Goal: Information Seeking & Learning: Understand process/instructions

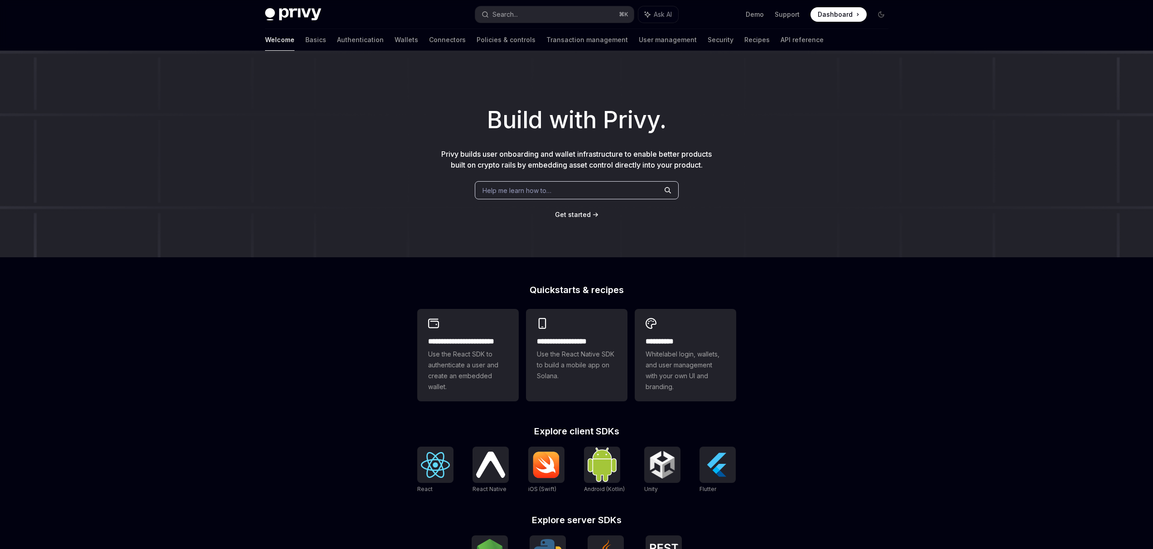
click at [395, 44] on link "Wallets" at bounding box center [407, 40] width 24 height 22
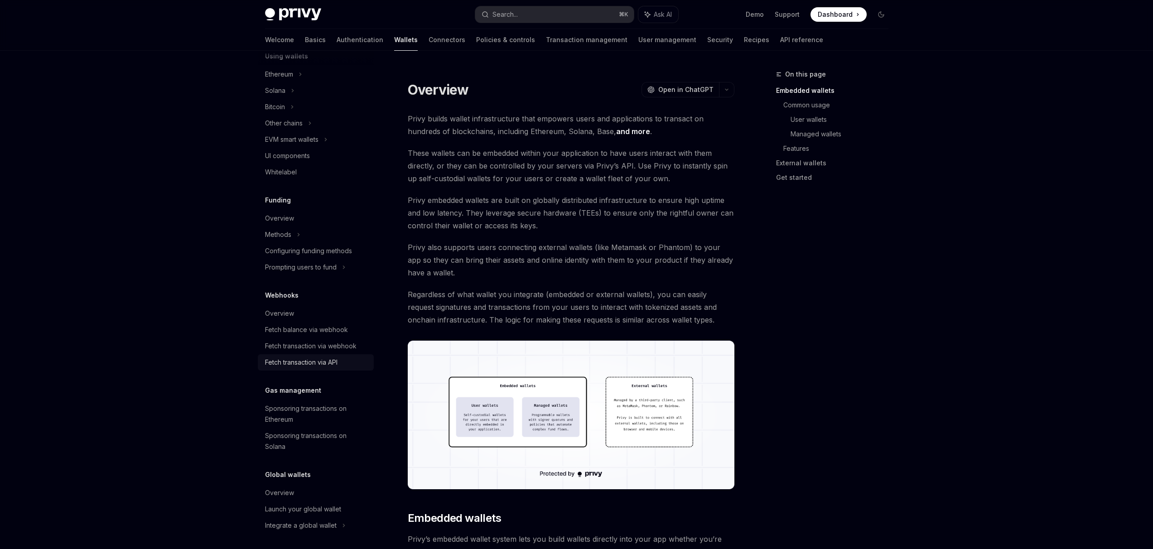
scroll to position [235, 0]
click at [304, 364] on div "Fetch transaction via API" at bounding box center [301, 359] width 72 height 11
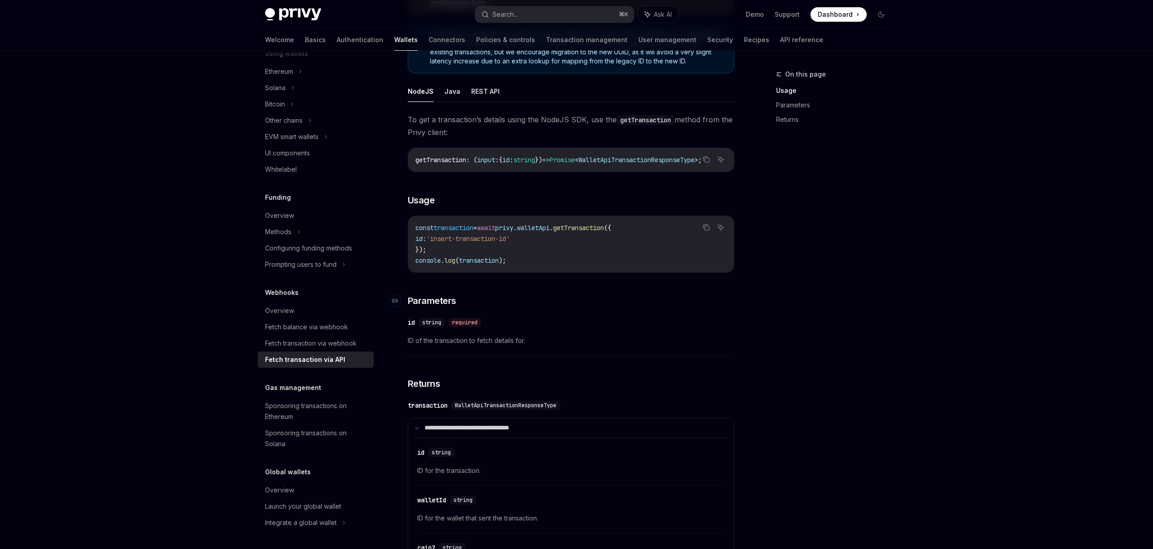
scroll to position [161, 0]
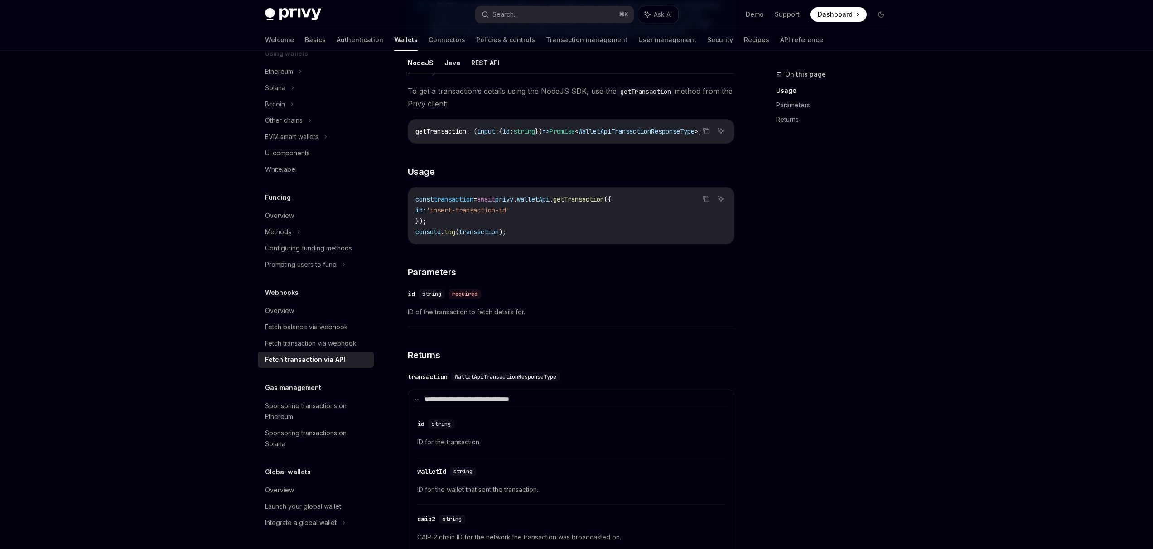
click at [455, 213] on span "'insert-transaction-id'" at bounding box center [467, 210] width 83 height 8
click at [453, 202] on span "transaction" at bounding box center [454, 199] width 40 height 8
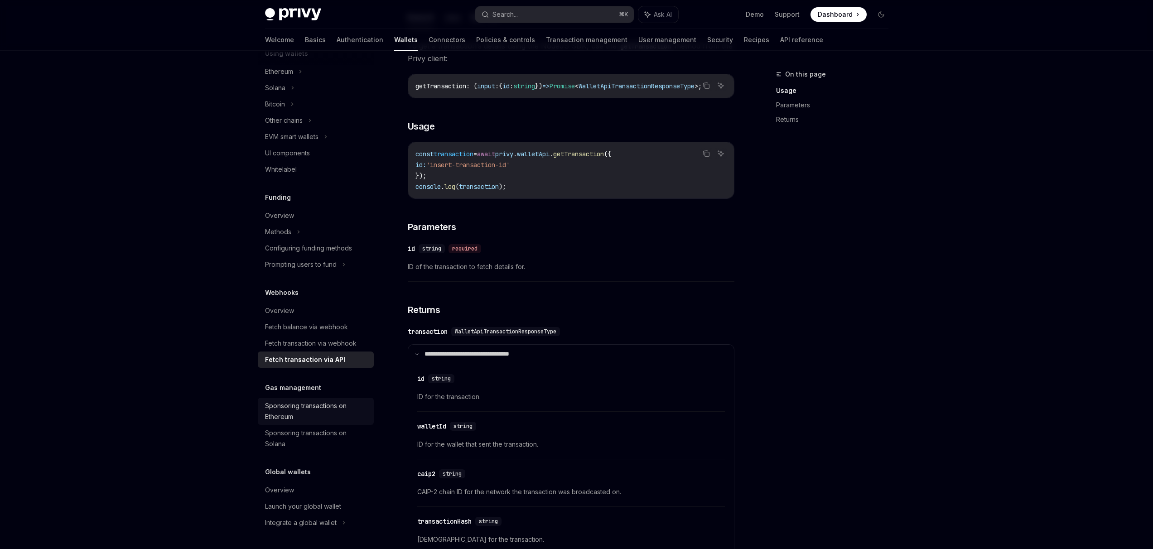
scroll to position [218, 0]
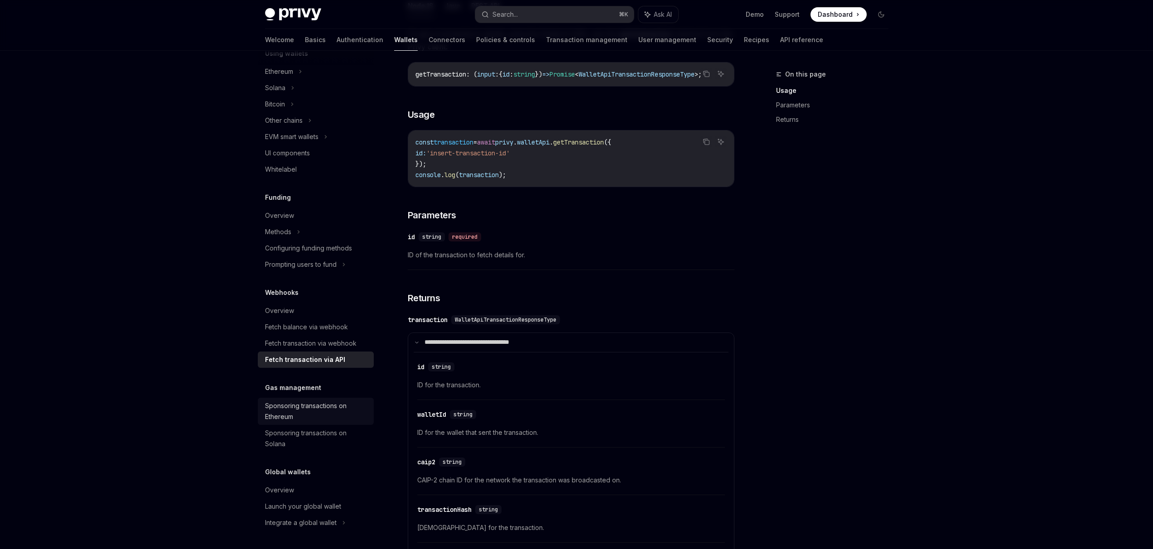
click at [328, 407] on div "Sponsoring transactions on Ethereum" at bounding box center [316, 412] width 103 height 22
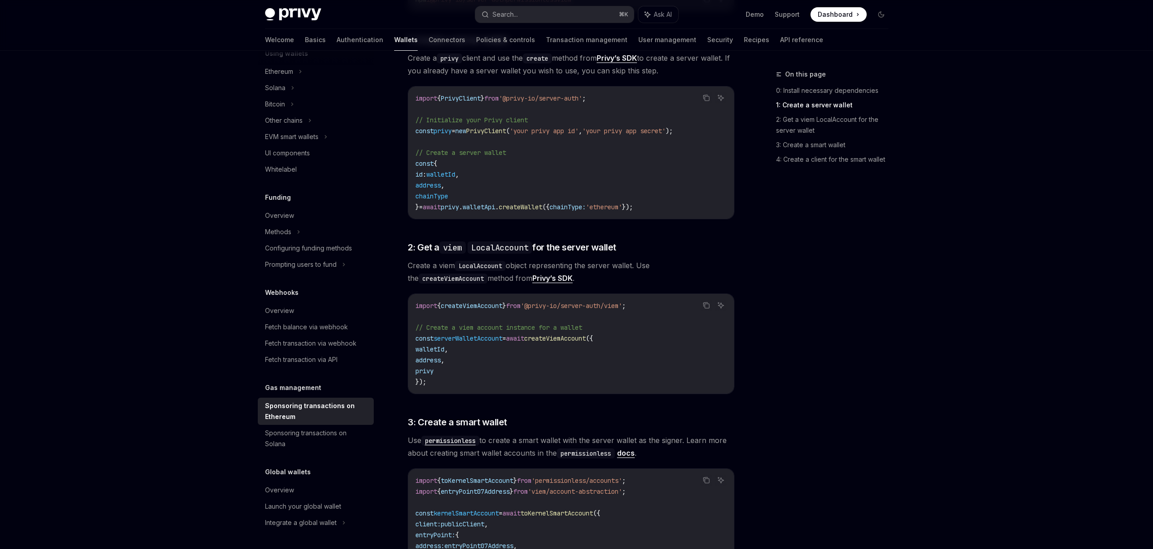
scroll to position [455, 0]
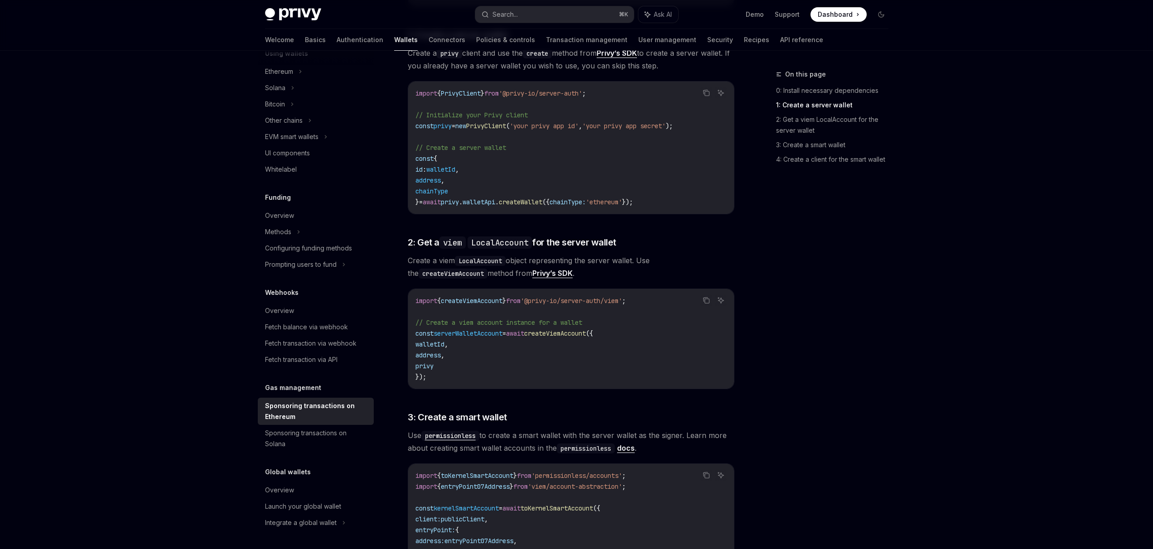
click at [197, 377] on div "Privy Docs home page Search... ⌘ K Ask AI Demo Support Dashboard Dashboard Sear…" at bounding box center [576, 341] width 1153 height 1593
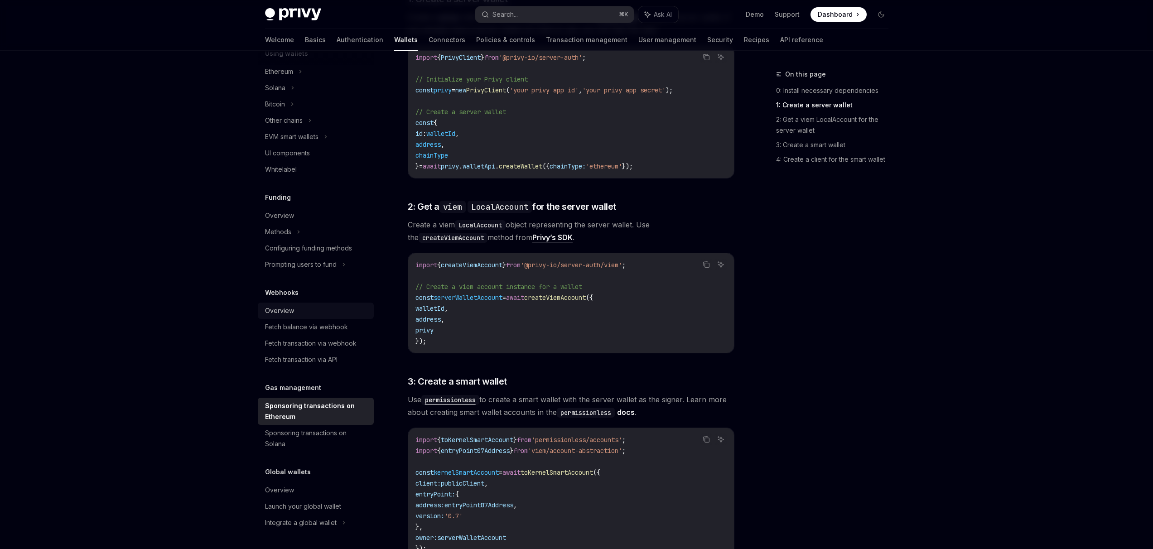
scroll to position [498, 0]
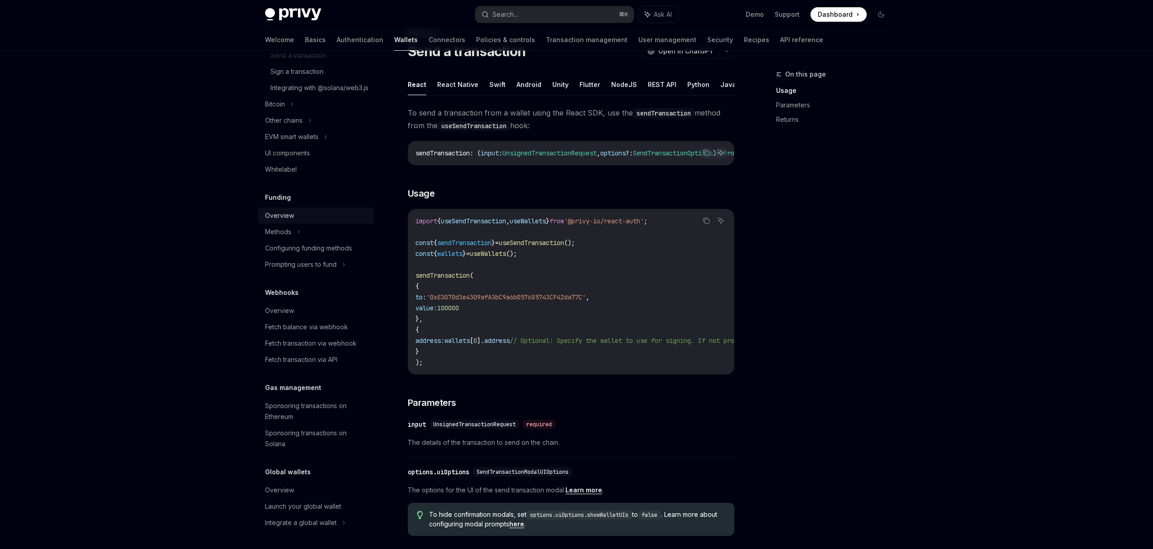
scroll to position [41, 0]
click at [297, 308] on div "Overview" at bounding box center [316, 310] width 103 height 11
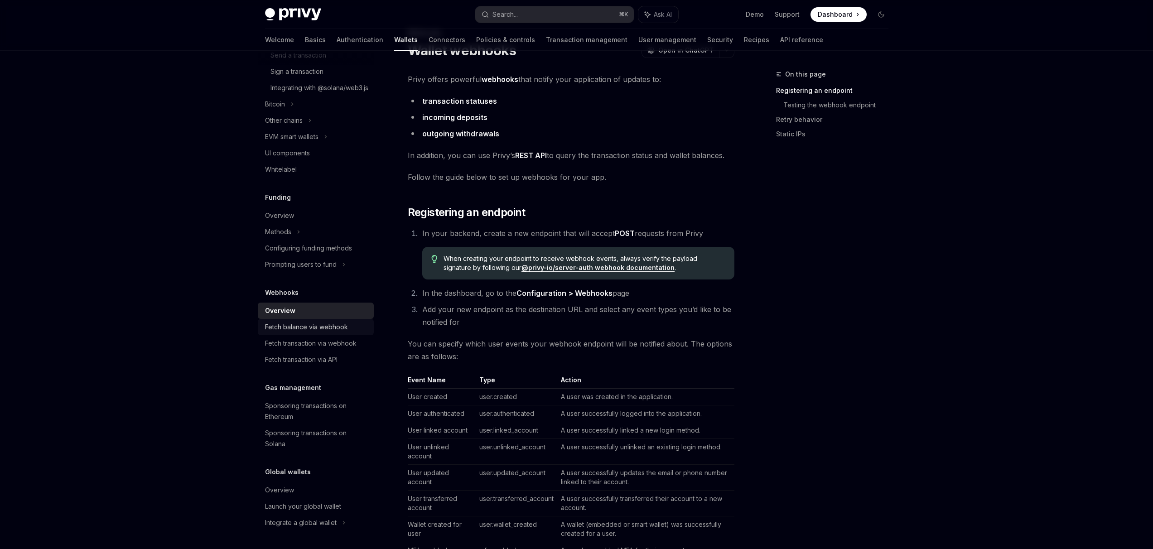
scroll to position [184, 0]
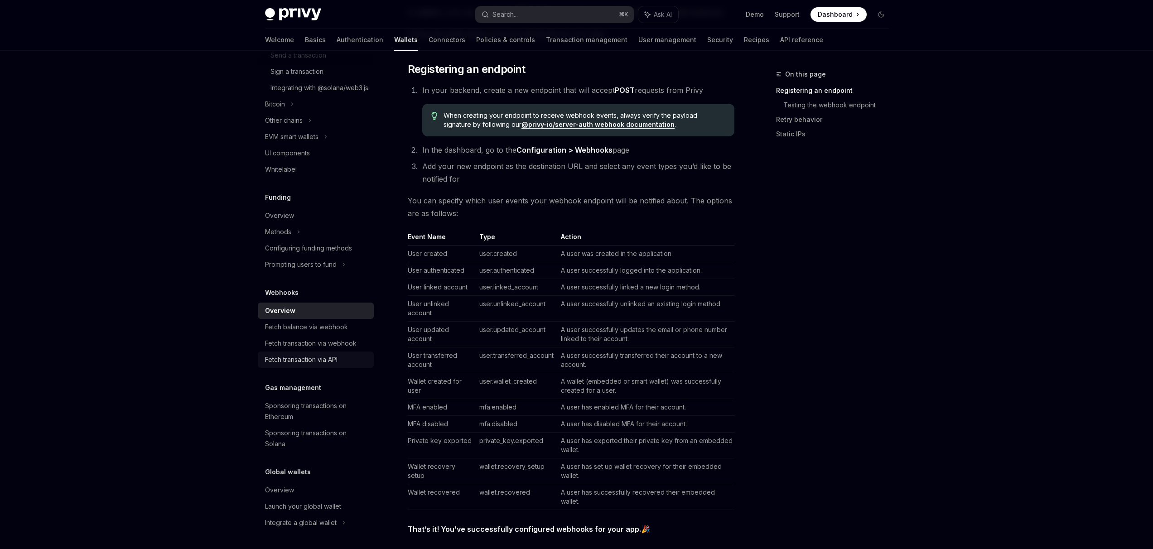
click at [305, 353] on link "Fetch transaction via API" at bounding box center [316, 360] width 116 height 16
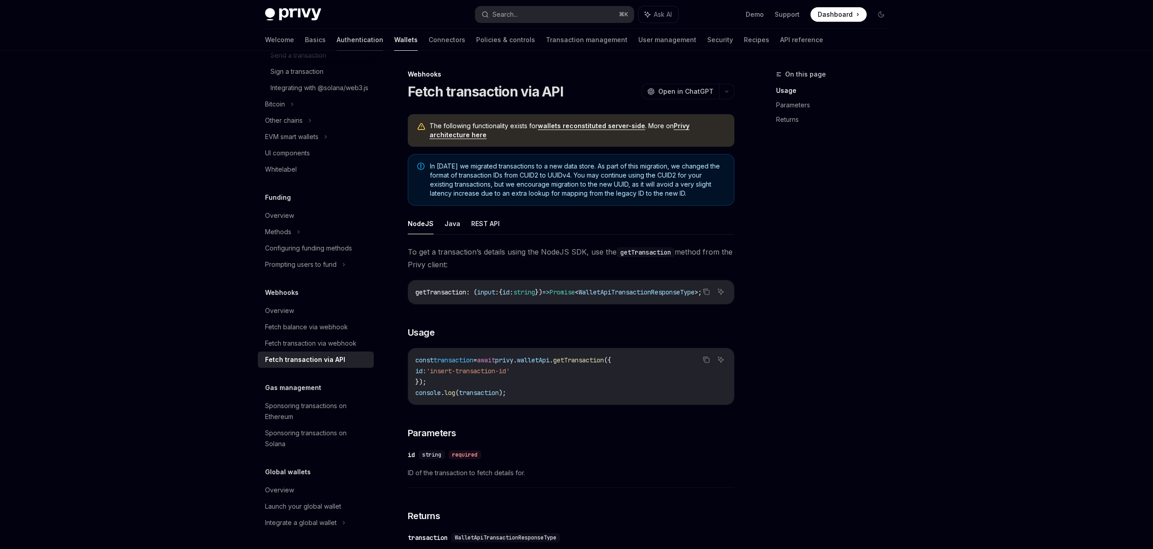
click at [337, 43] on link "Authentication" at bounding box center [360, 40] width 47 height 22
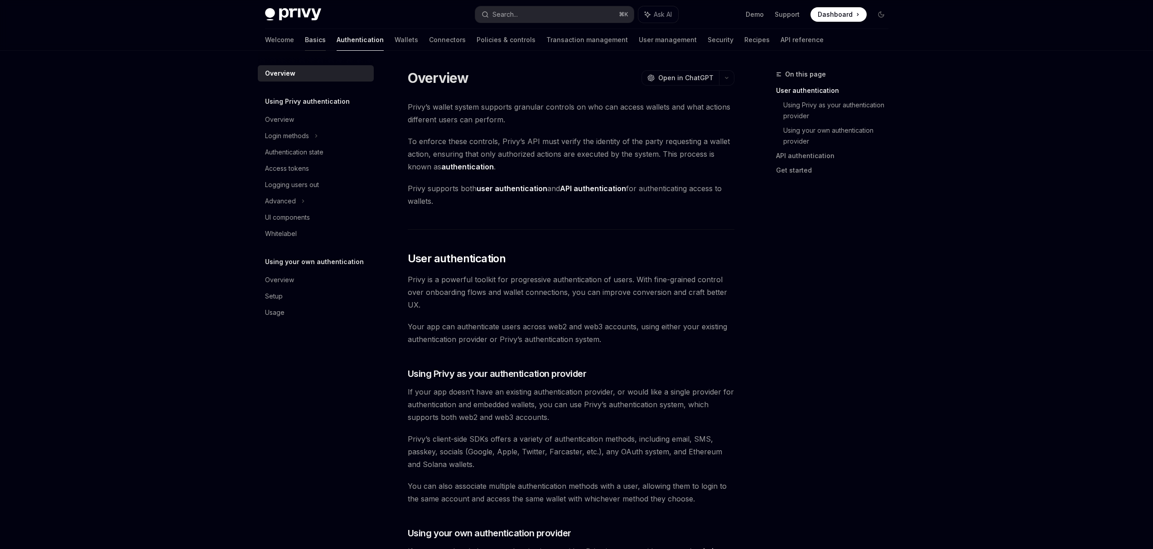
click at [305, 44] on link "Basics" at bounding box center [315, 40] width 21 height 22
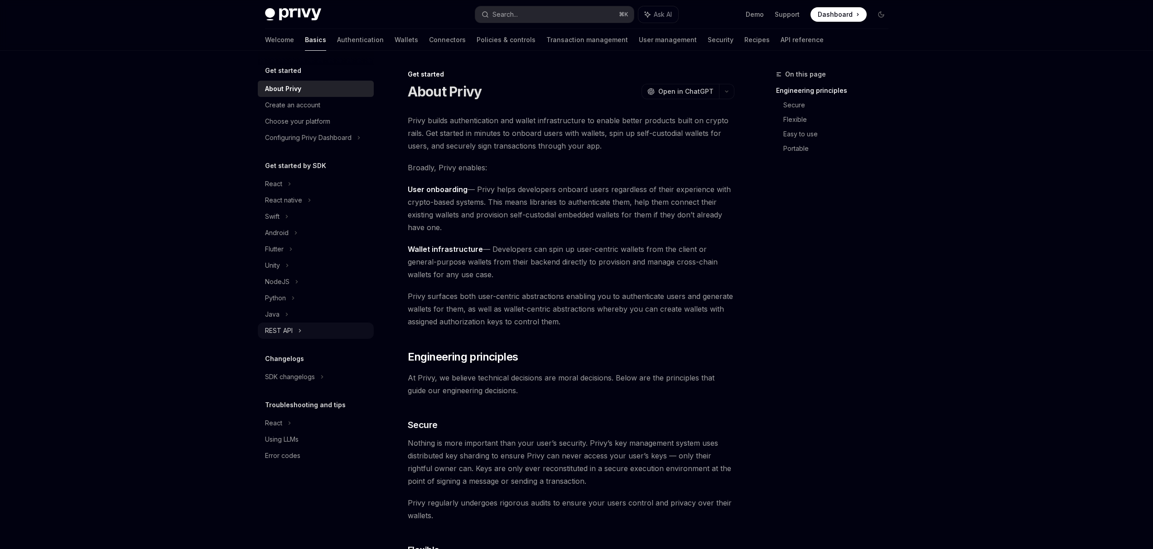
click at [284, 329] on div "REST API" at bounding box center [279, 330] width 28 height 11
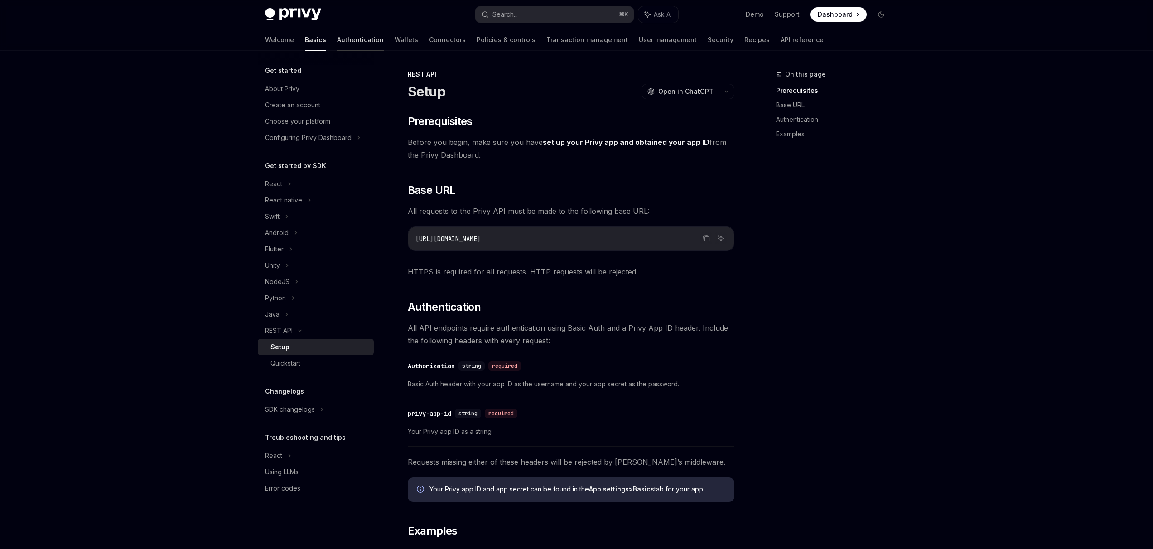
click at [337, 40] on link "Authentication" at bounding box center [360, 40] width 47 height 22
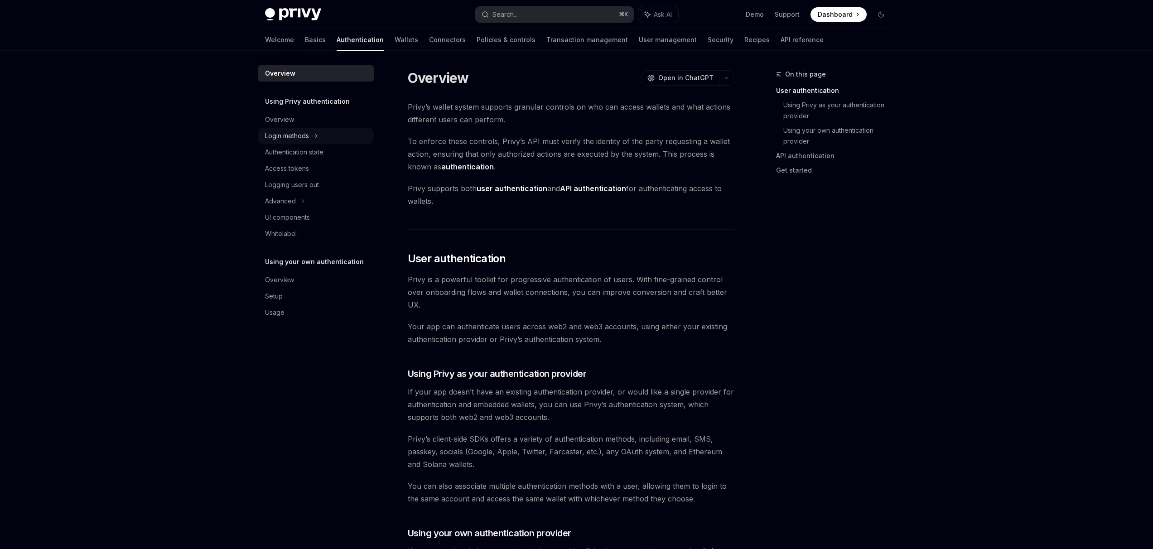
click at [310, 135] on div "Login methods" at bounding box center [316, 136] width 116 height 16
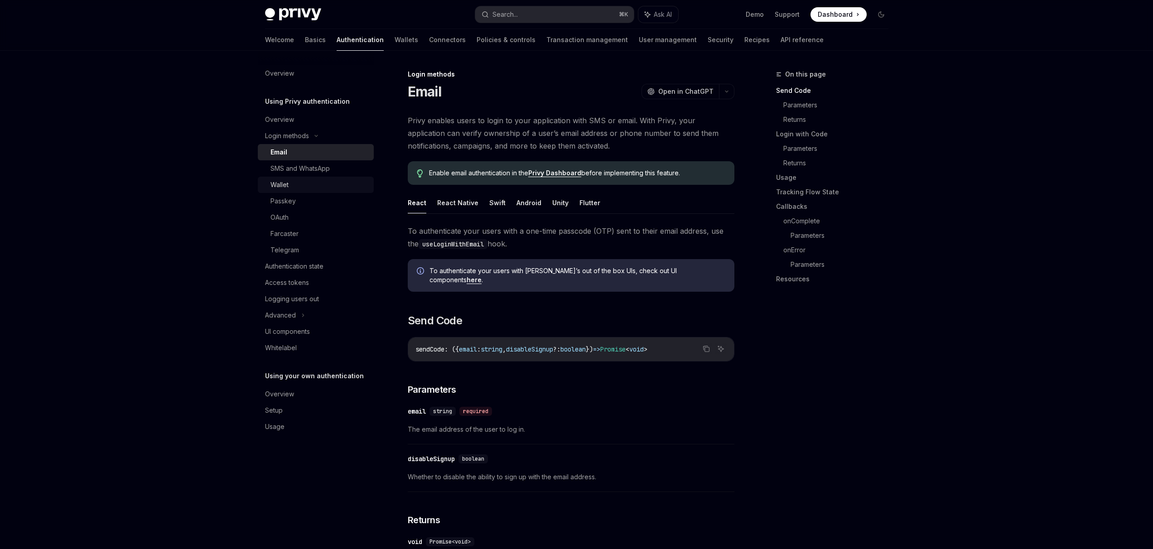
click at [306, 188] on div "Wallet" at bounding box center [319, 184] width 98 height 11
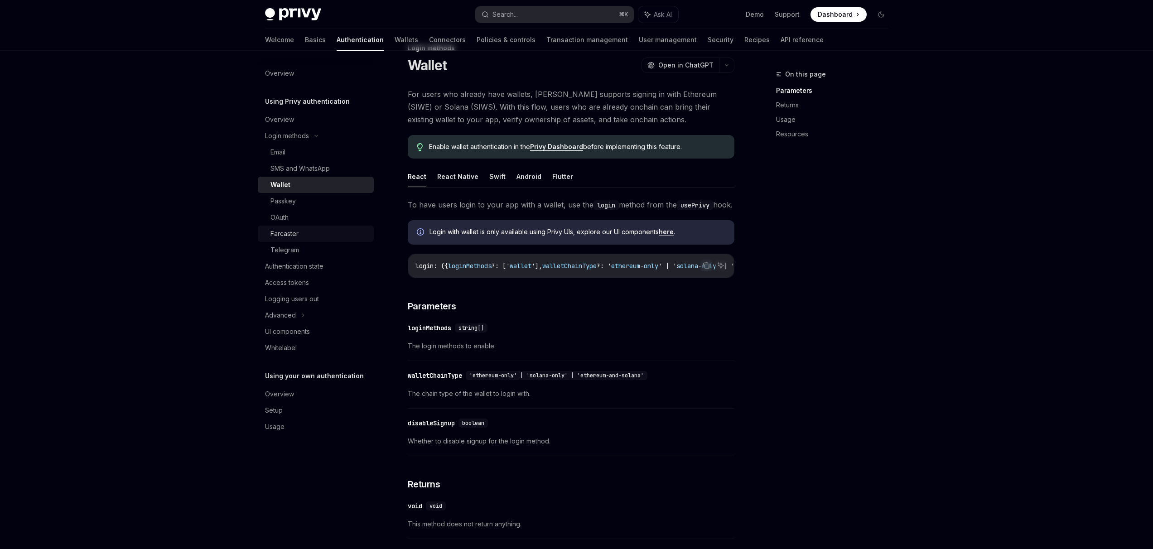
scroll to position [27, 0]
click at [395, 43] on link "Wallets" at bounding box center [407, 40] width 24 height 22
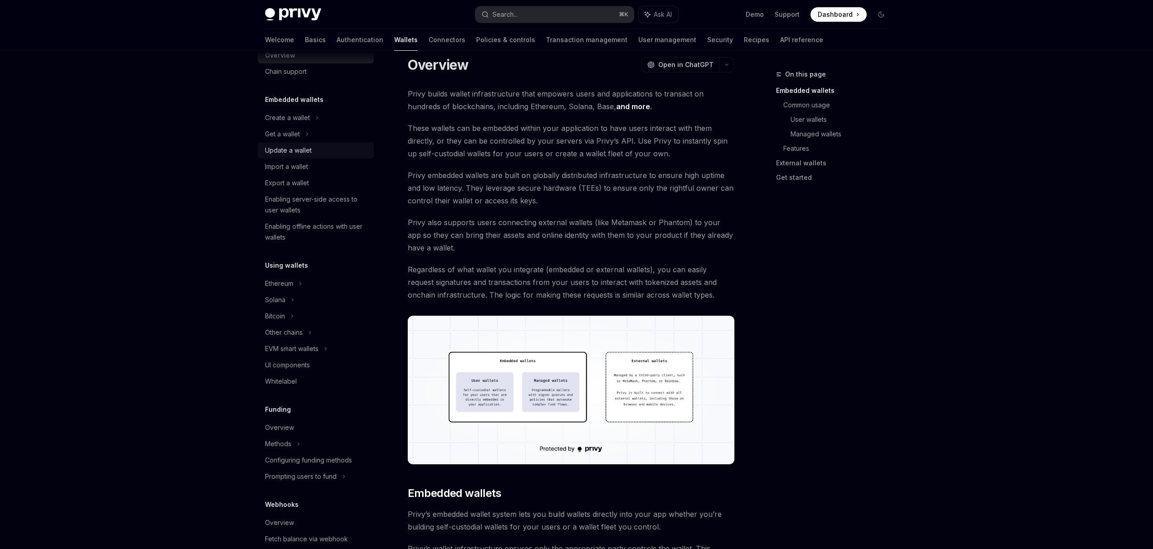
scroll to position [35, 0]
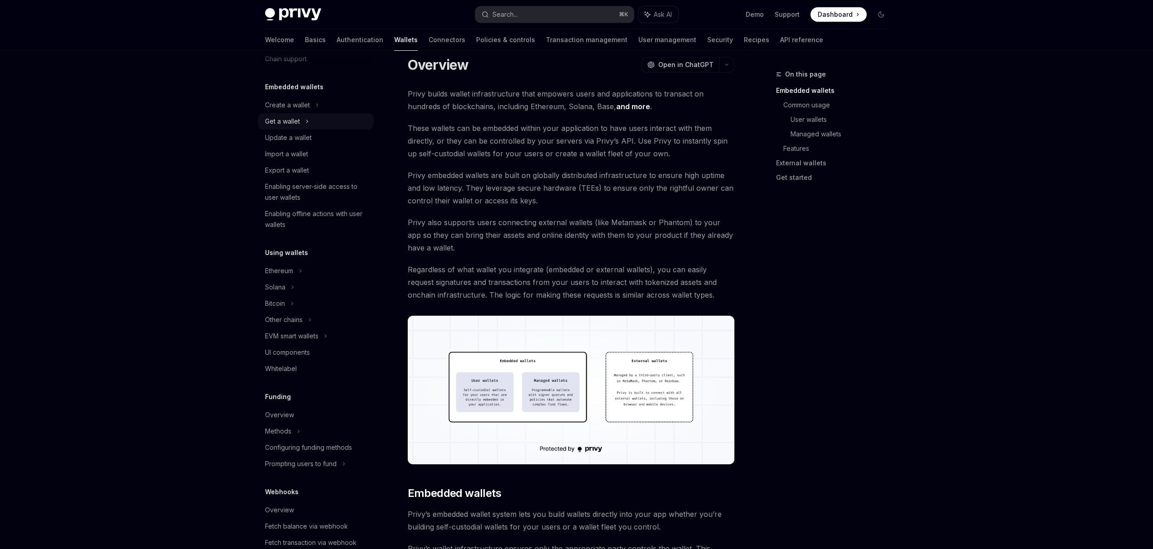
click at [298, 124] on div "Get a wallet" at bounding box center [282, 121] width 35 height 11
type textarea "*"
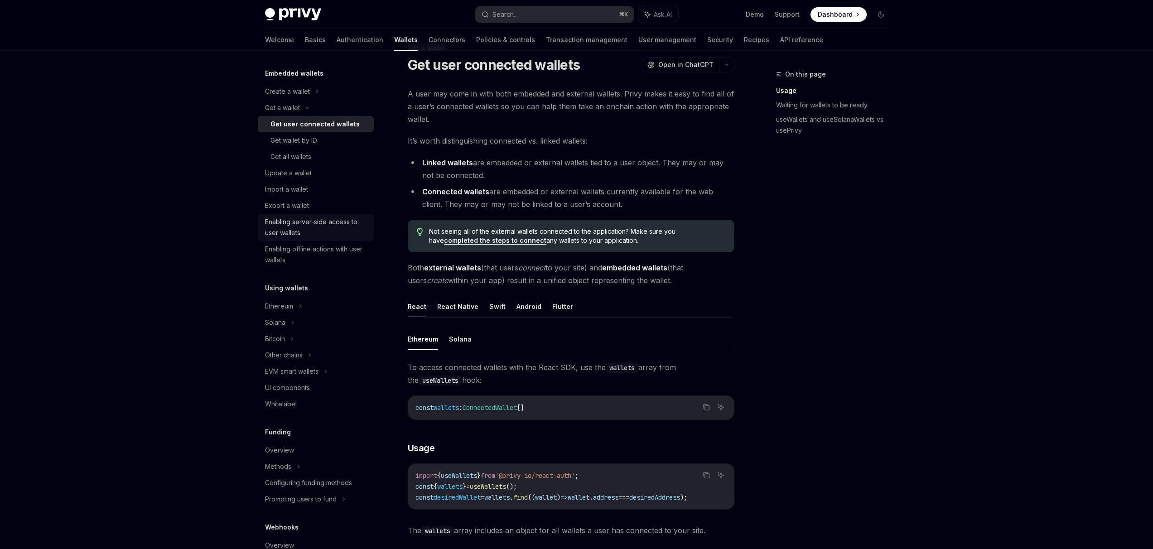
scroll to position [99, 0]
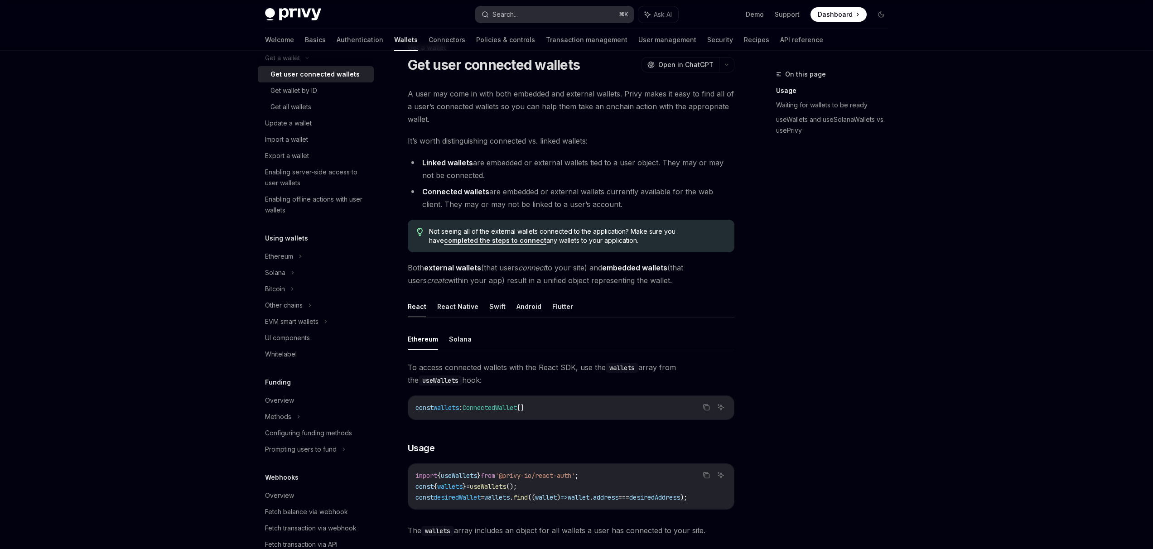
click at [523, 17] on button "Search... ⌘ K" at bounding box center [554, 14] width 159 height 16
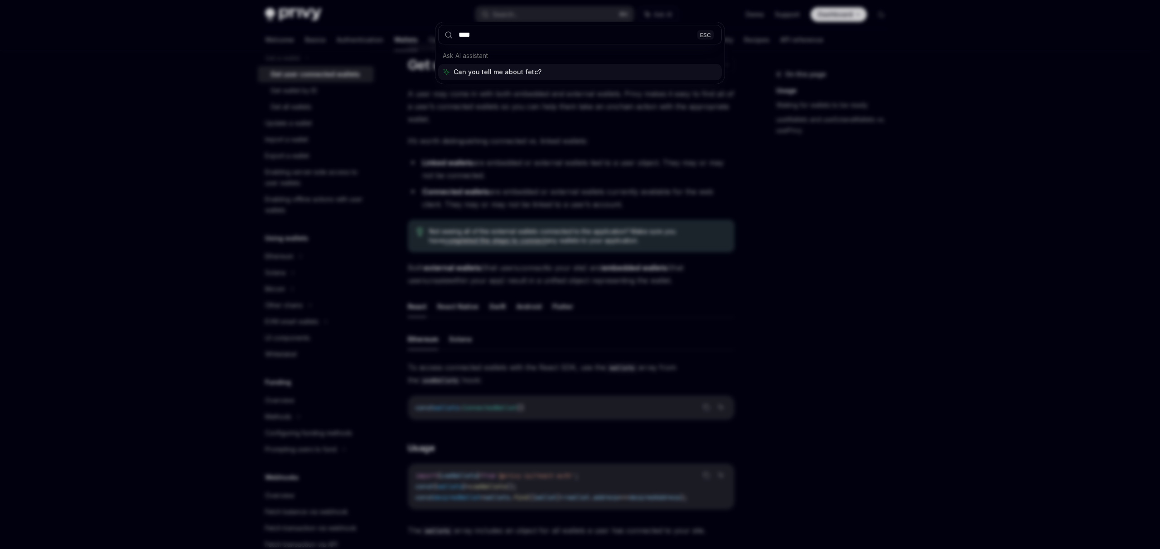
type input "*****"
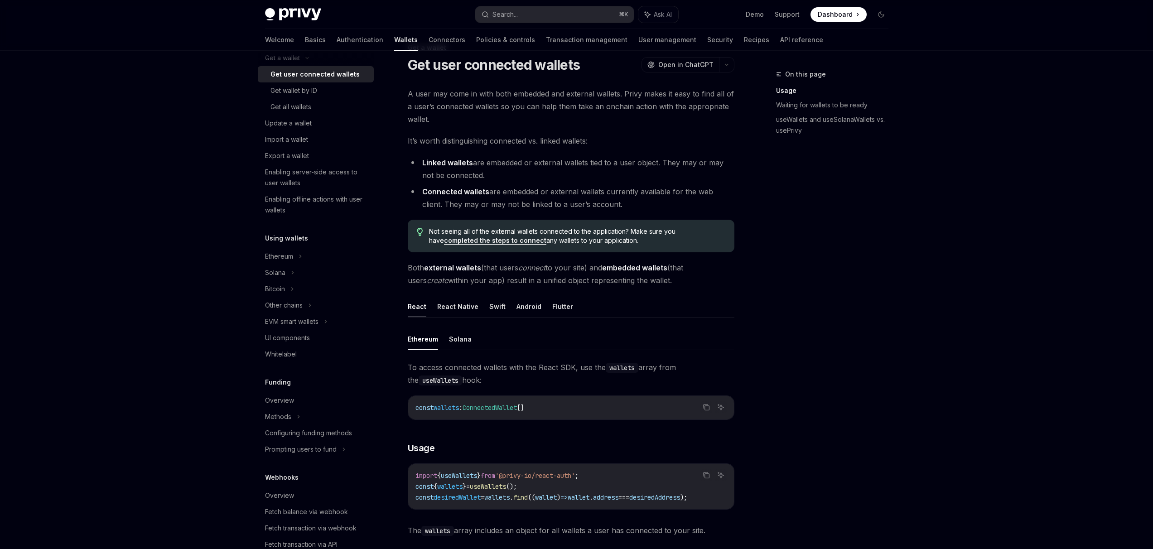
type textarea "*"
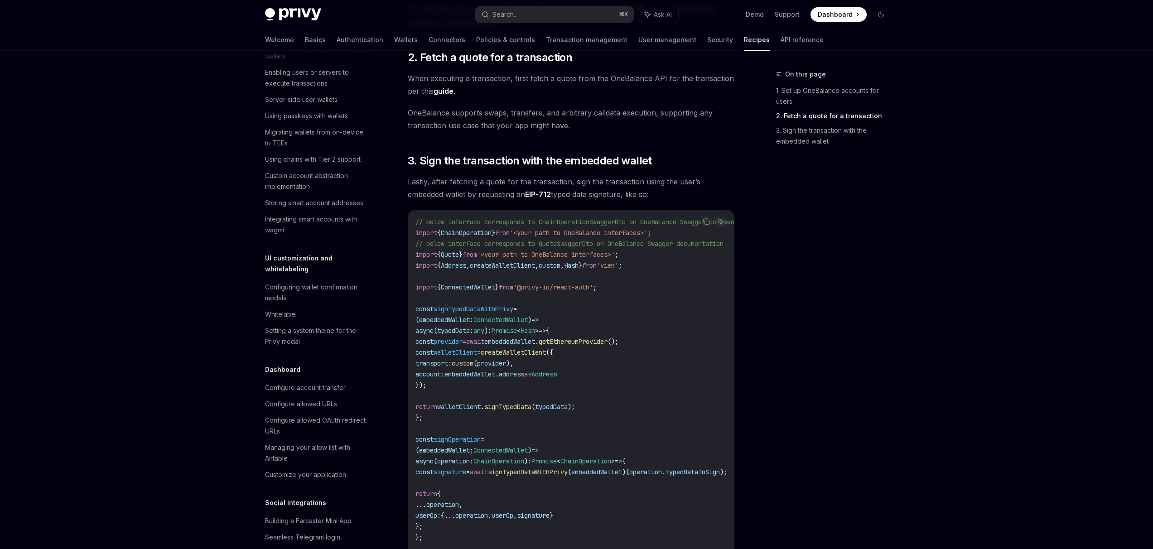
scroll to position [4, 0]
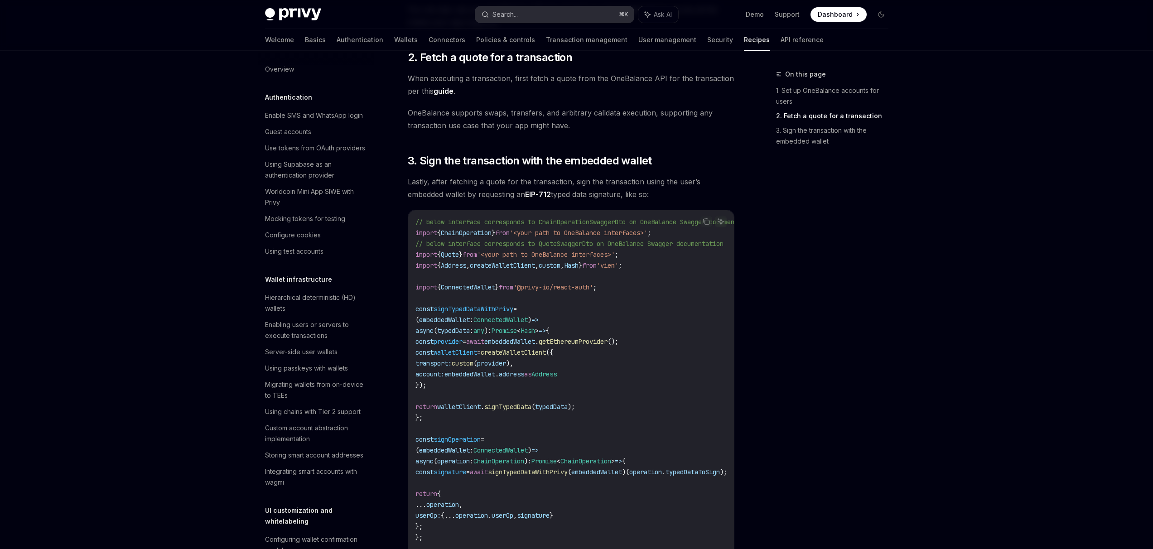
click at [513, 17] on div "Search..." at bounding box center [505, 14] width 25 height 11
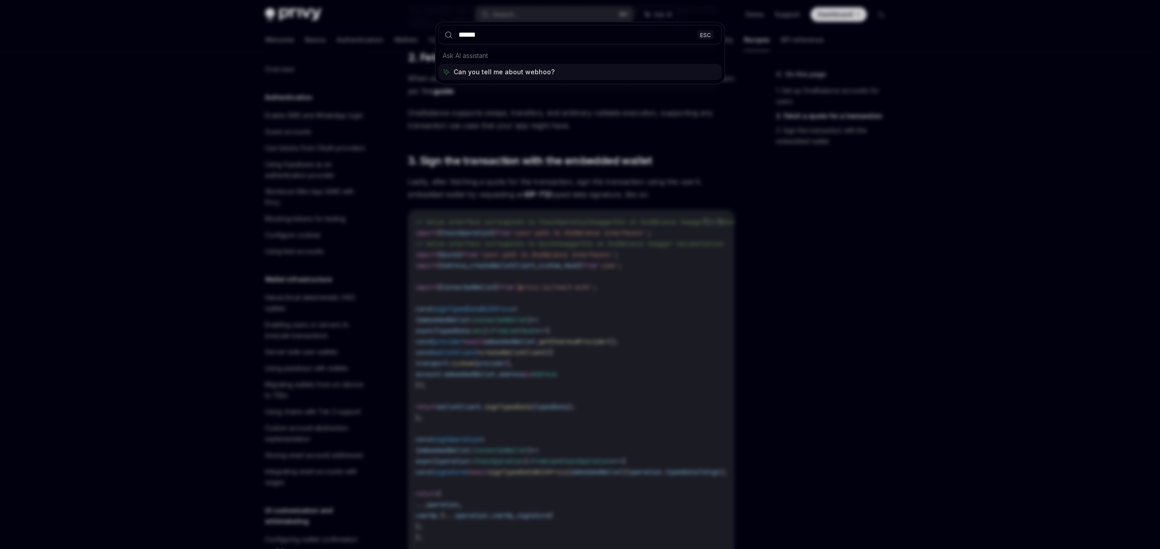
type input "*******"
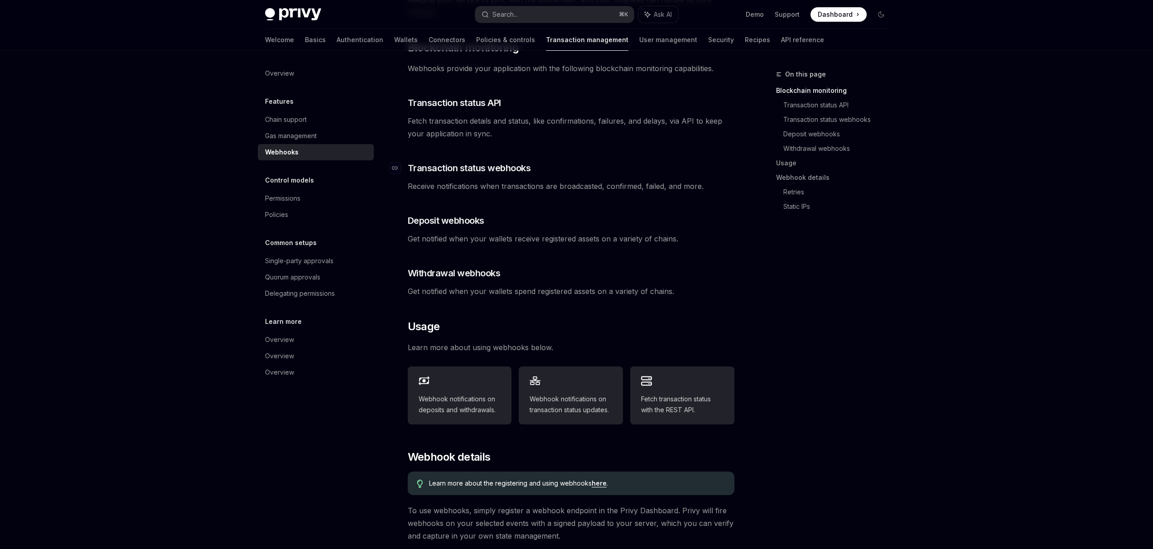
scroll to position [148, 0]
click at [464, 213] on span "Deposit webhooks" at bounding box center [446, 219] width 77 height 13
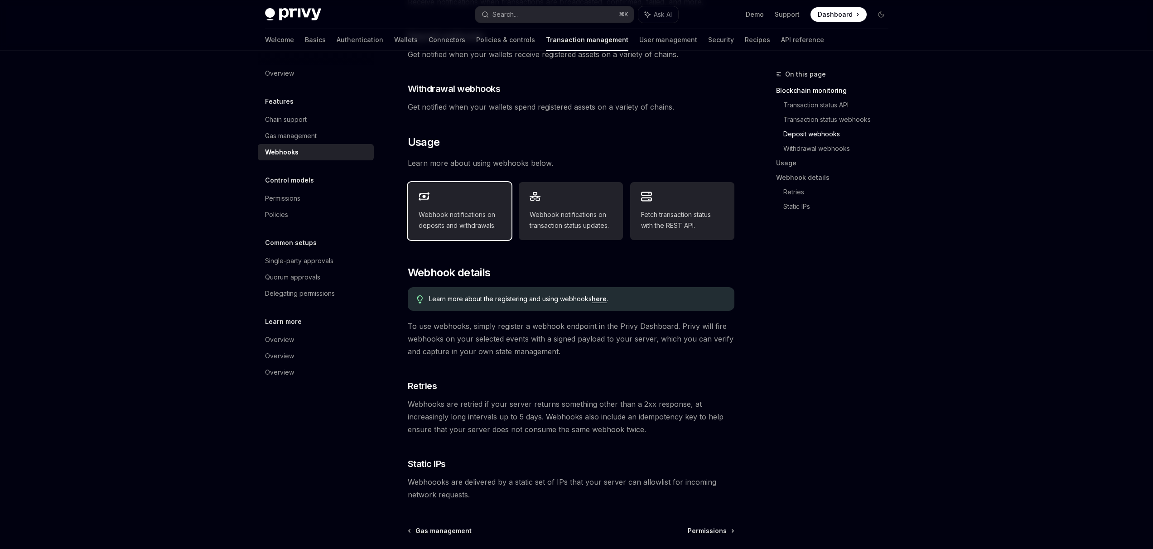
scroll to position [405, 0]
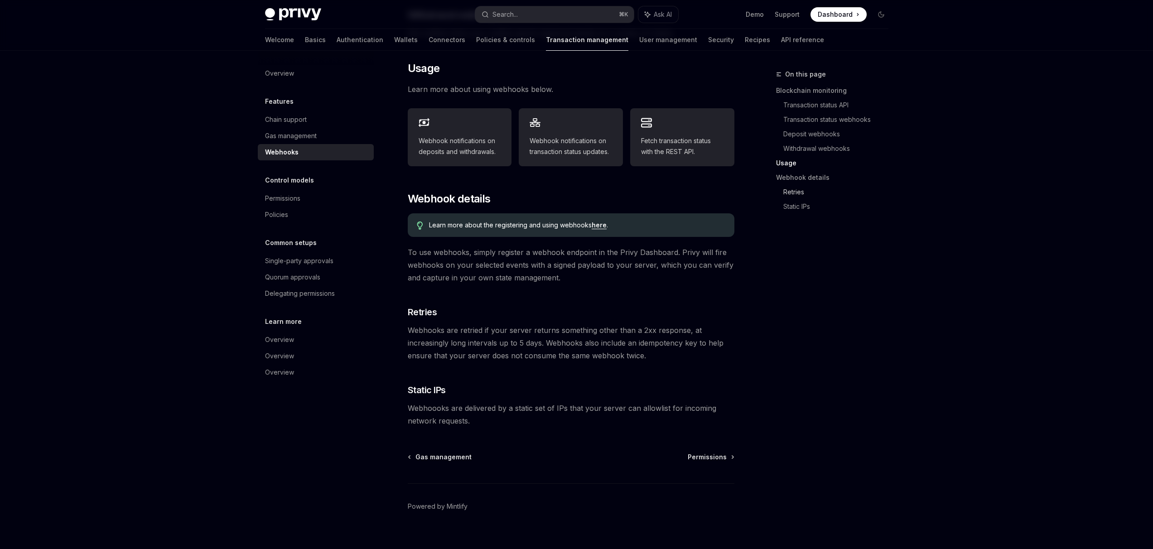
click at [803, 192] on link "Retries" at bounding box center [839, 192] width 112 height 14
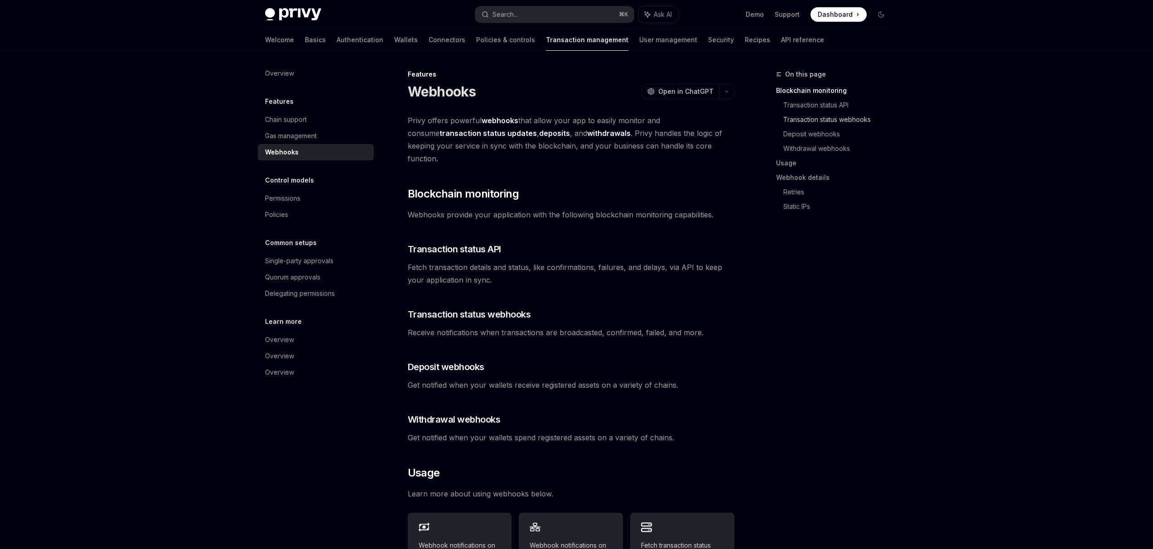
click at [835, 120] on link "Transaction status webhooks" at bounding box center [839, 119] width 112 height 14
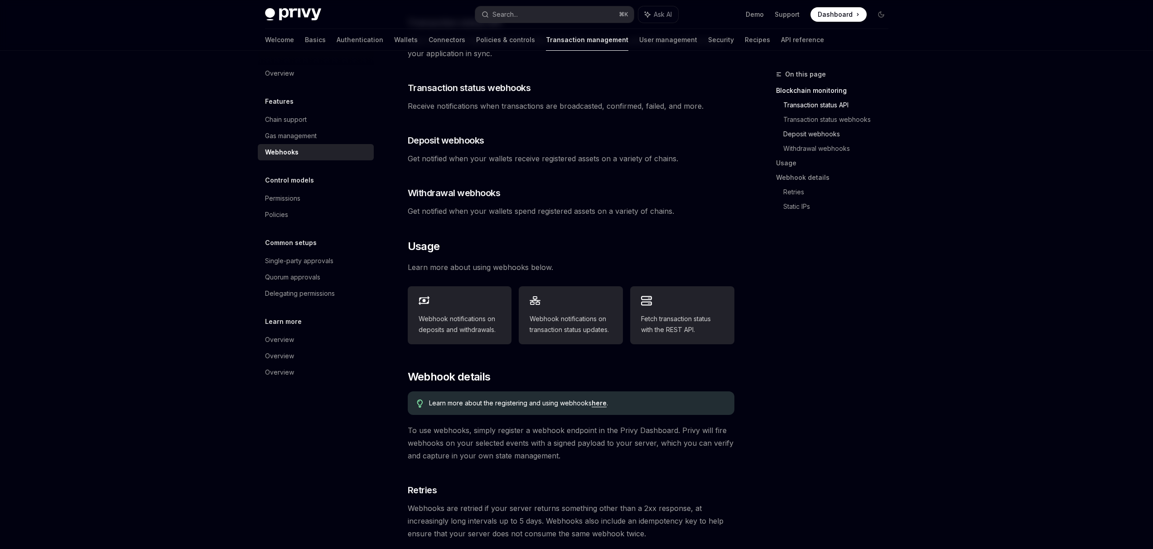
click at [826, 132] on link "Deposit webhooks" at bounding box center [839, 134] width 112 height 14
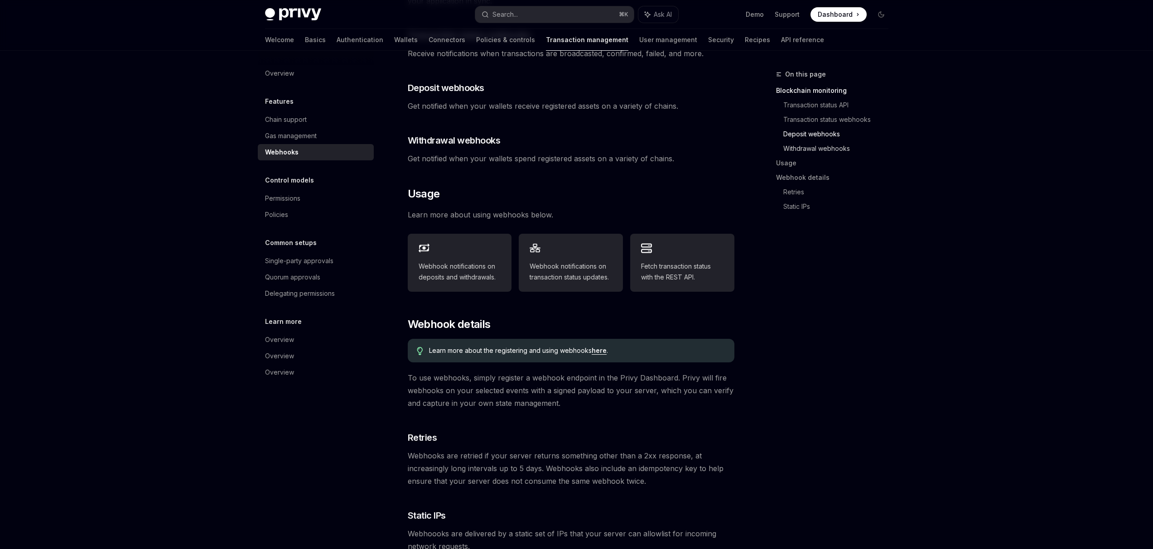
click at [823, 144] on link "Withdrawal webhooks" at bounding box center [839, 148] width 112 height 14
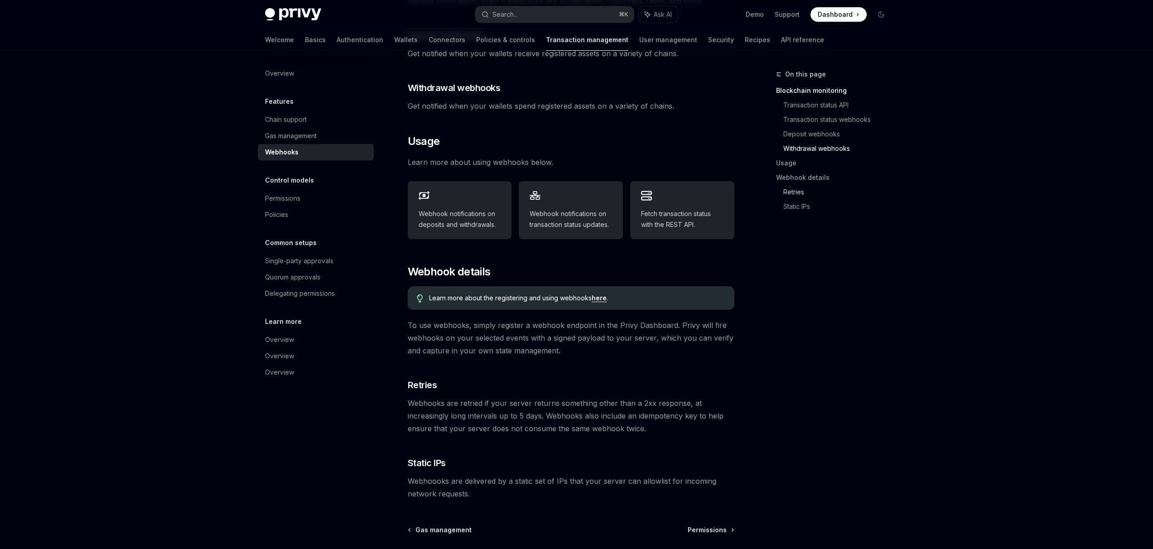
click at [801, 188] on link "Retries" at bounding box center [839, 192] width 112 height 14
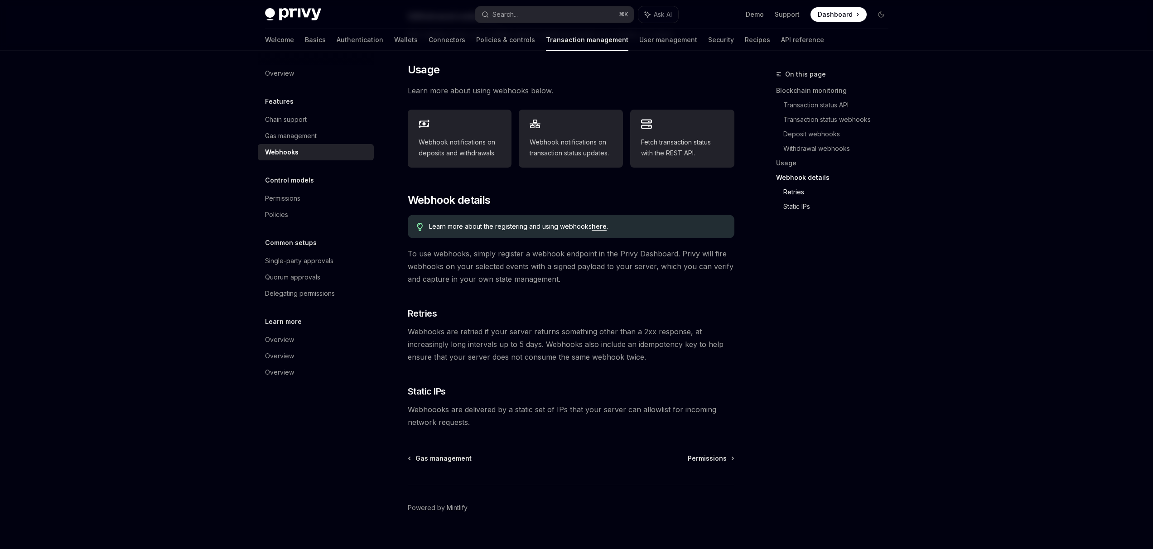
scroll to position [405, 0]
click at [796, 204] on link "Static IPs" at bounding box center [839, 206] width 112 height 14
click at [296, 132] on div "Gas management" at bounding box center [291, 135] width 52 height 11
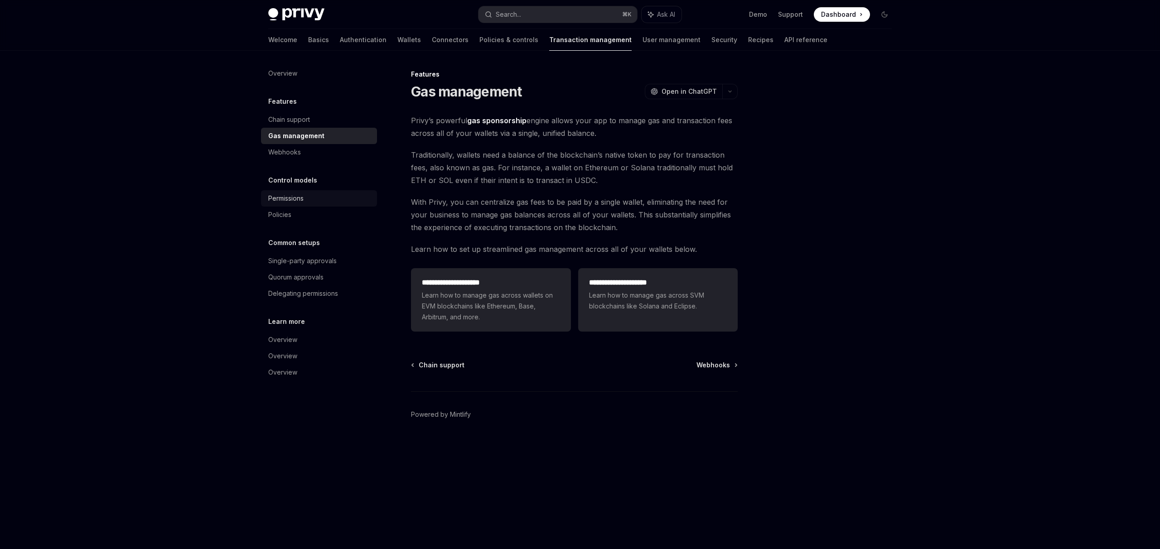
click at [303, 202] on div "Permissions" at bounding box center [285, 198] width 35 height 11
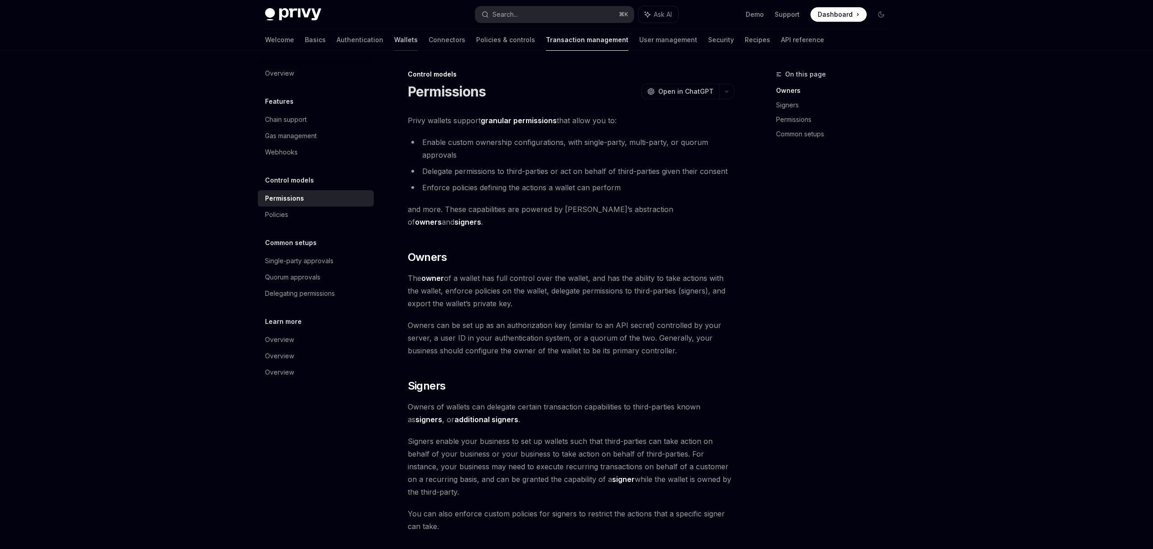
click at [394, 43] on link "Wallets" at bounding box center [406, 40] width 24 height 22
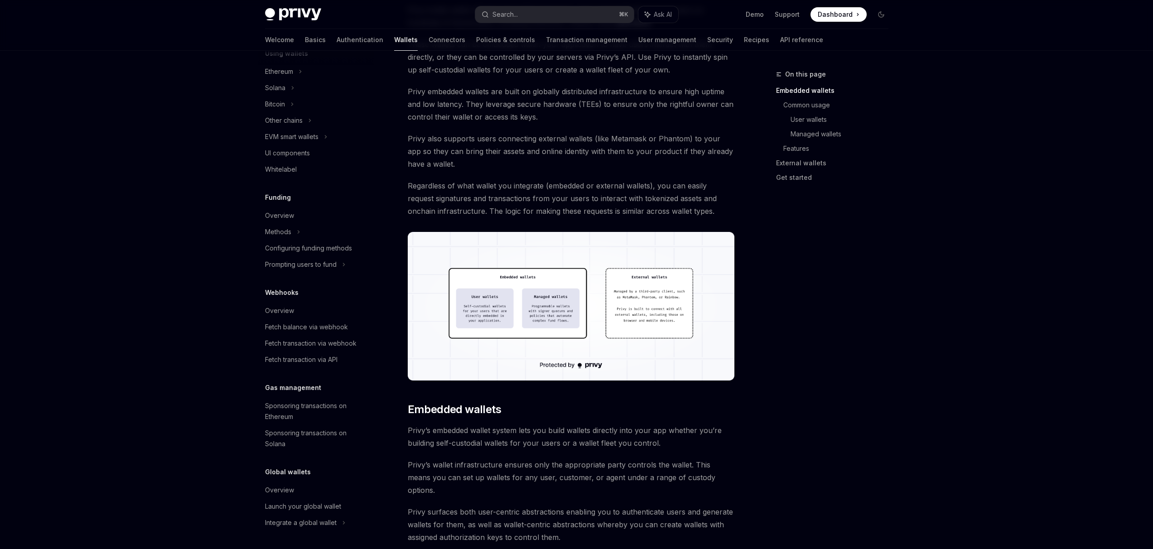
scroll to position [227, 0]
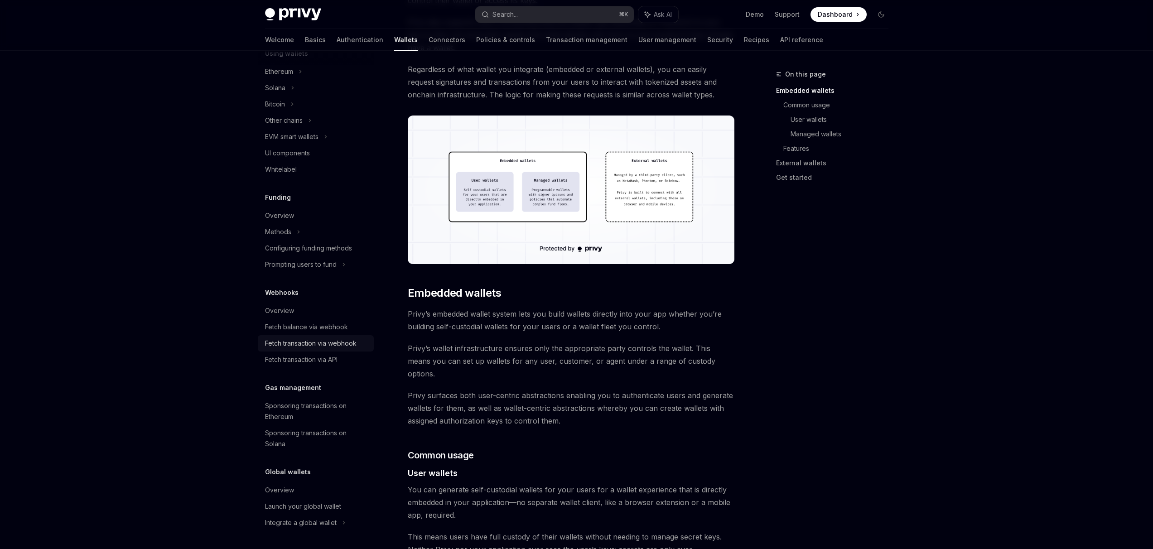
click at [330, 345] on div "Fetch transaction via webhook" at bounding box center [311, 343] width 92 height 11
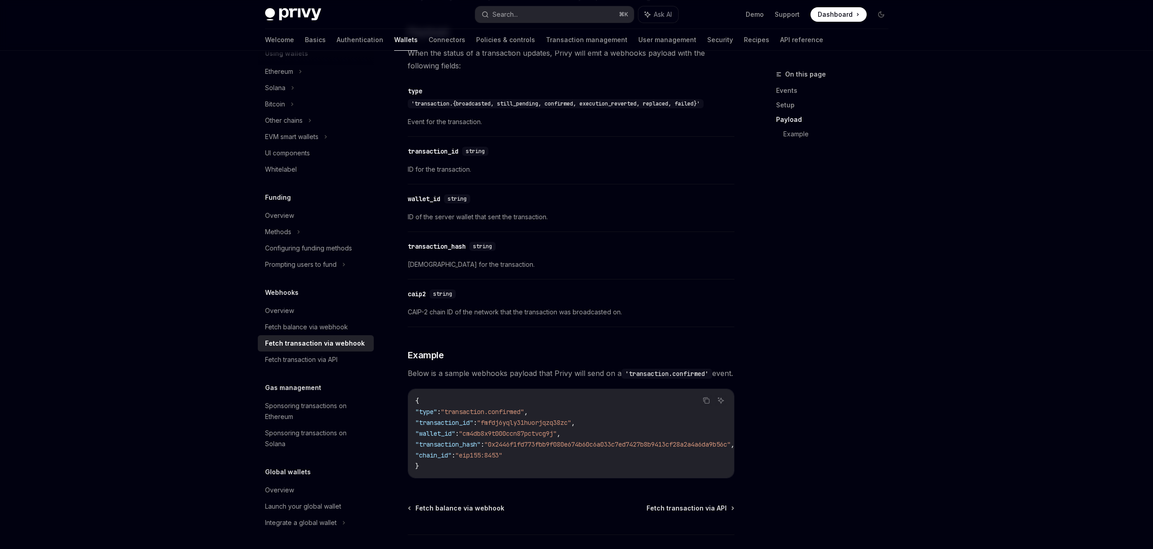
scroll to position [809, 0]
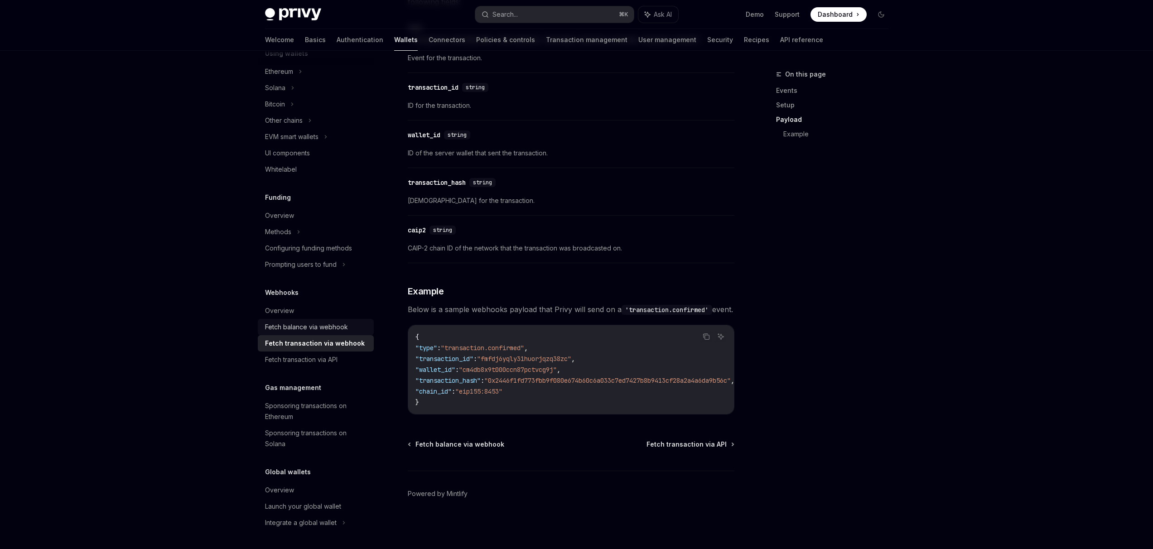
click at [324, 321] on link "Fetch balance via webhook" at bounding box center [316, 327] width 116 height 16
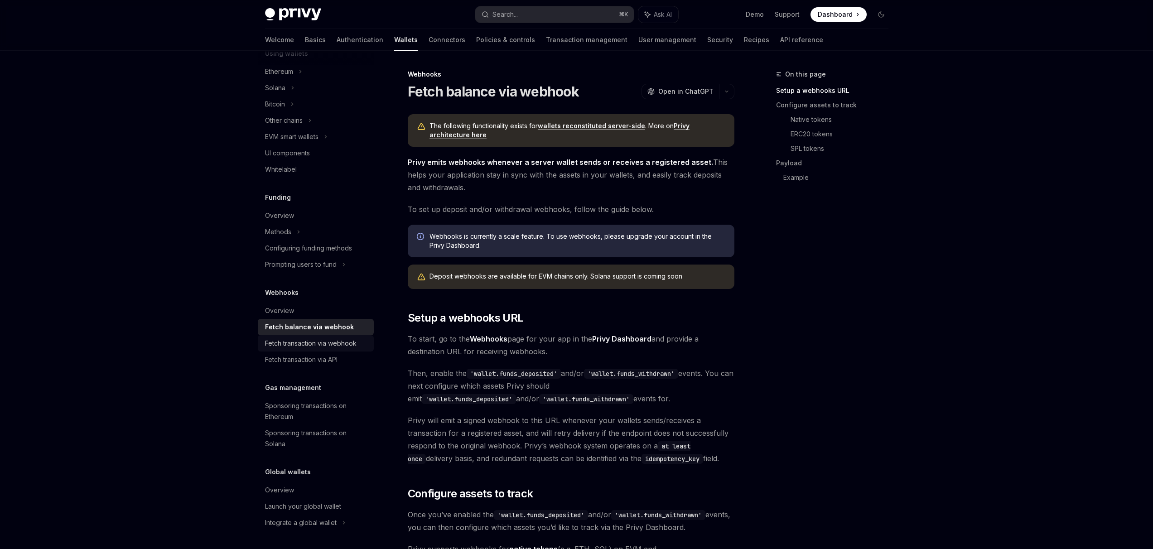
click at [321, 338] on div "Fetch transaction via webhook" at bounding box center [311, 343] width 92 height 11
click at [320, 342] on div "Fetch transaction via webhook" at bounding box center [311, 343] width 92 height 11
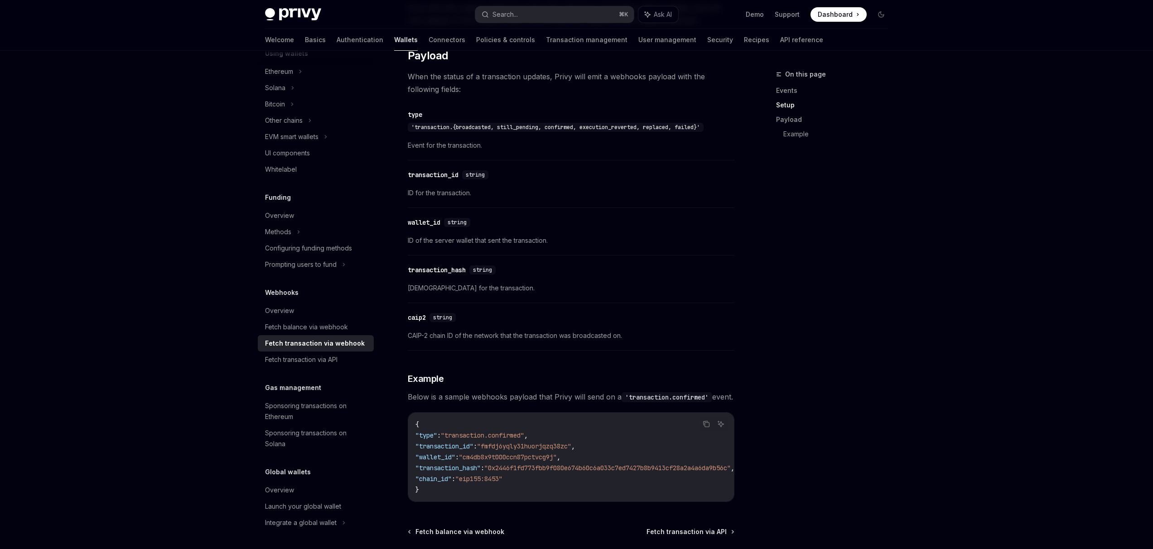
scroll to position [729, 0]
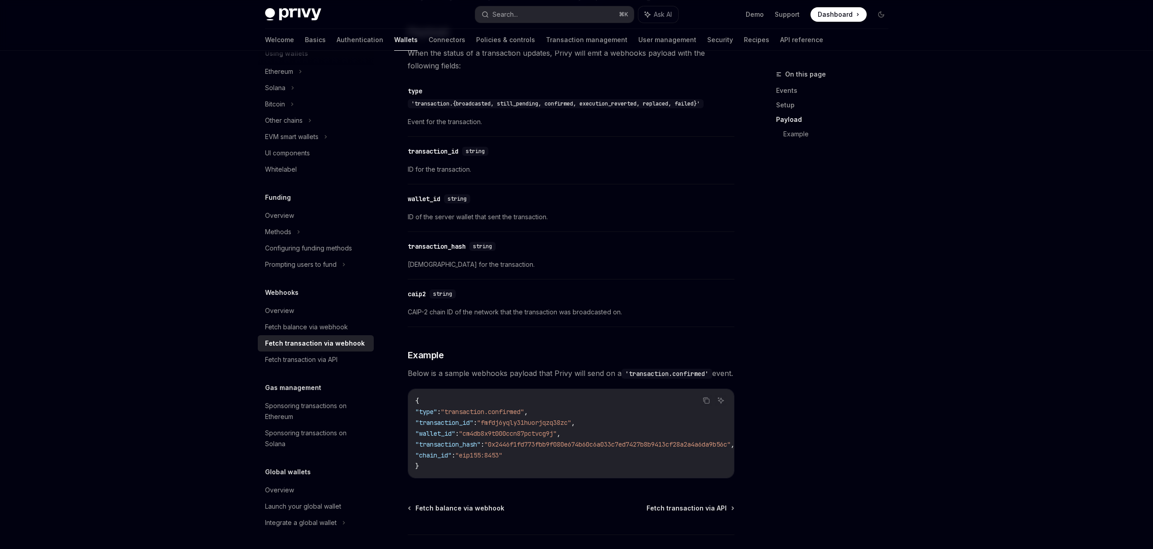
click at [523, 449] on span ""0x2446f1fd773fbb9f080e674b60c6a033c7ed7427b8b9413cf28a2a4a6da9b56c"" at bounding box center [607, 444] width 246 height 8
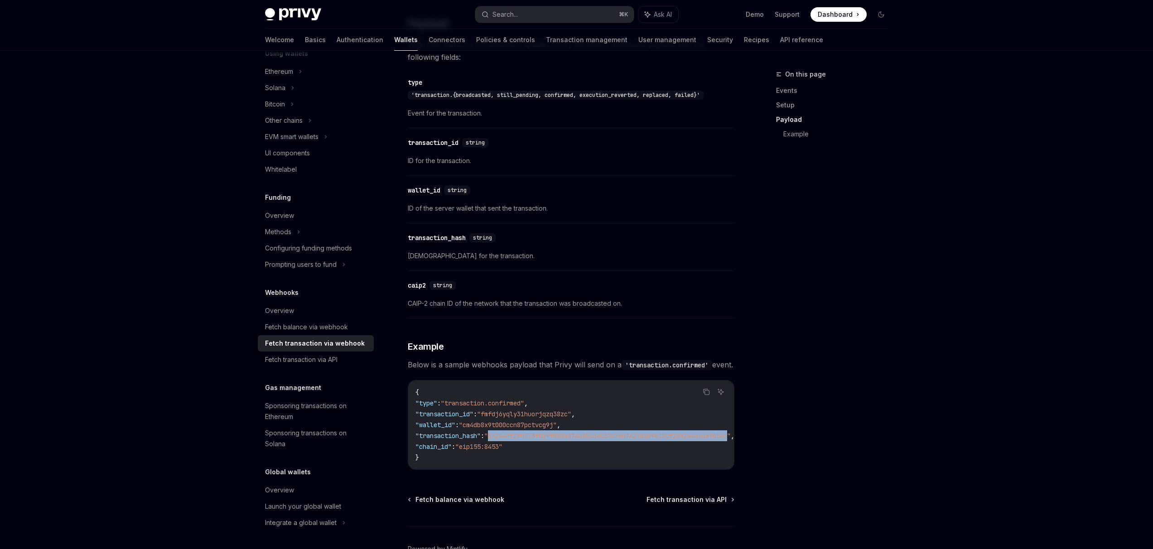
scroll to position [809, 0]
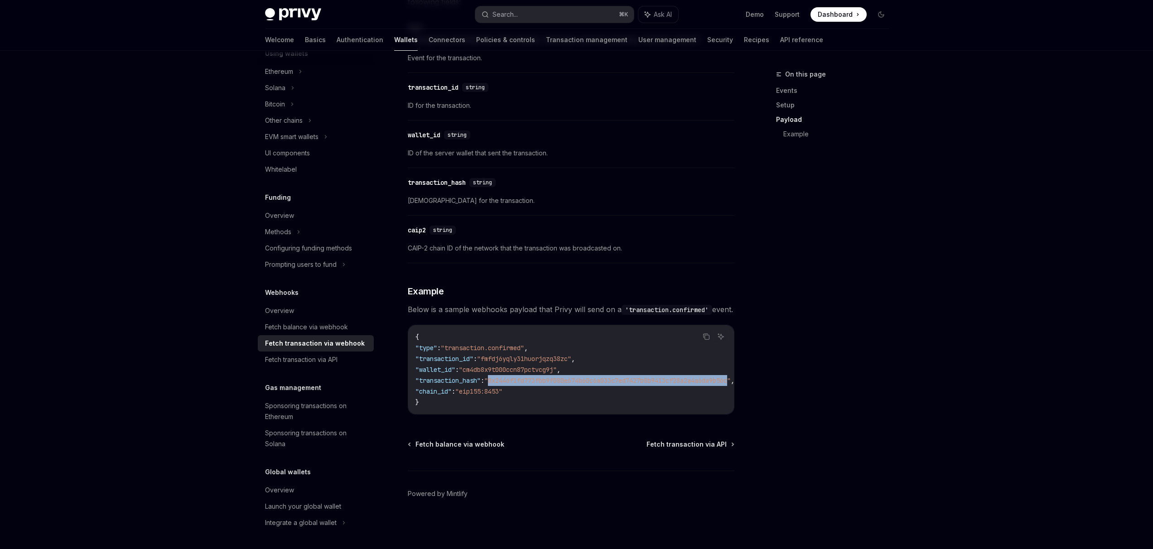
click at [528, 377] on span ""0x2446f1fd773fbb9f080e674b60c6a033c7ed7427b8b9413cf28a2a4a6da9b56c"" at bounding box center [607, 381] width 246 height 8
click at [461, 377] on span ""transaction_hash"" at bounding box center [447, 381] width 65 height 8
click at [539, 377] on span ""0x2446f1fd773fbb9f080e674b60c6a033c7ed7427b8b9413cf28a2a4a6da9b56c"" at bounding box center [607, 381] width 246 height 8
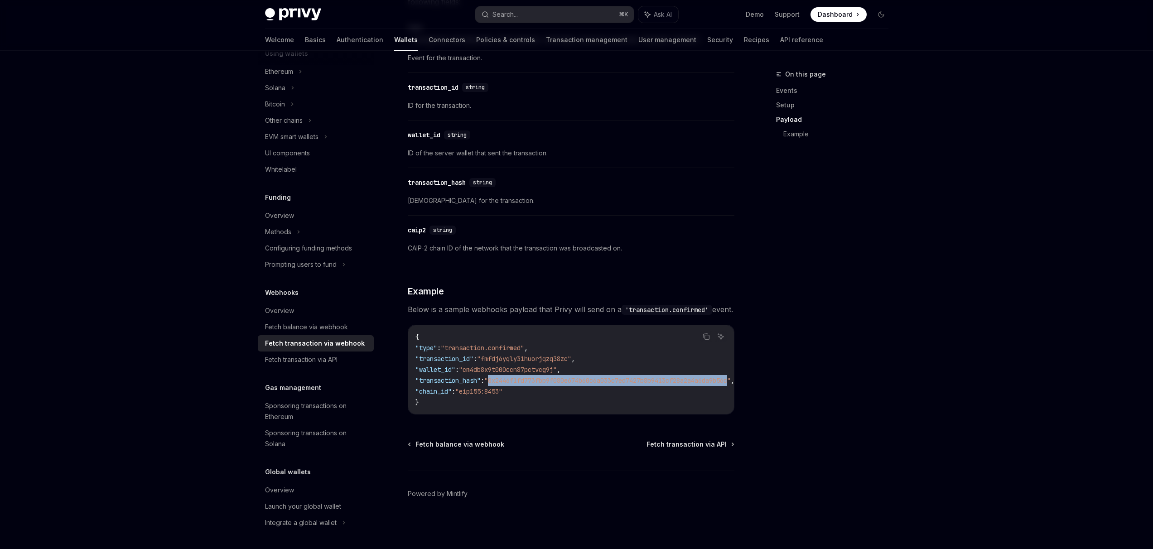
click at [539, 377] on span ""0x2446f1fd773fbb9f080e674b60c6a033c7ed7427b8b9413cf28a2a4a6da9b56c"" at bounding box center [607, 381] width 246 height 8
click at [528, 378] on span ""0x2446f1fd773fbb9f080e674b60c6a033c7ed7427b8b9413cf28a2a4a6da9b56c"" at bounding box center [607, 381] width 246 height 8
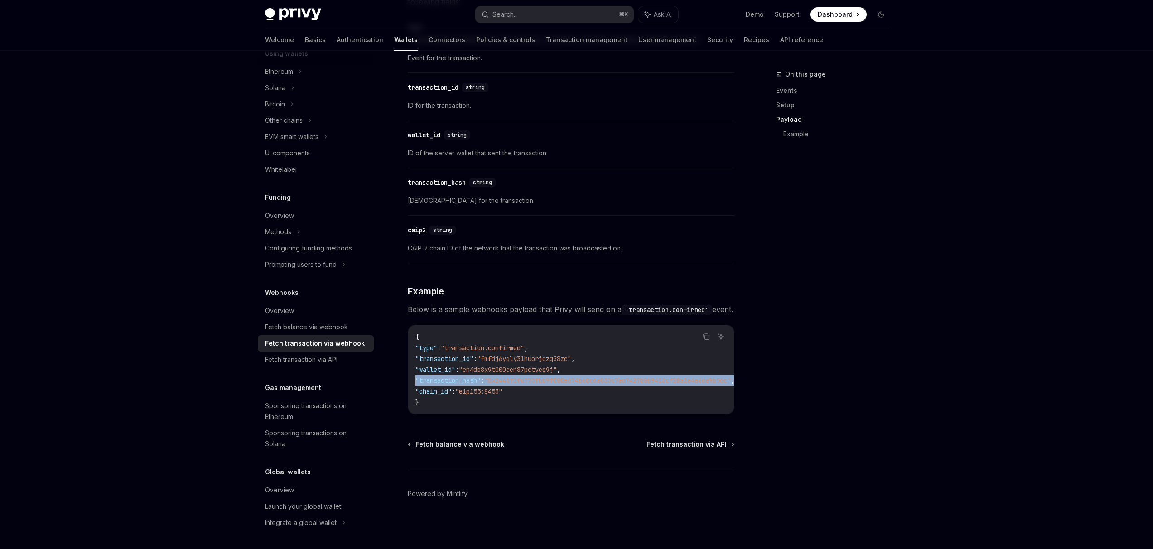
click at [528, 378] on span ""0x2446f1fd773fbb9f080e674b60c6a033c7ed7427b8b9413cf28a2a4a6da9b56c"" at bounding box center [607, 381] width 246 height 8
click at [461, 379] on span ""transaction_hash"" at bounding box center [447, 381] width 65 height 8
click at [535, 379] on span ""0x2446f1fd773fbb9f080e674b60c6a033c7ed7427b8b9413cf28a2a4a6da9b56c"" at bounding box center [607, 381] width 246 height 8
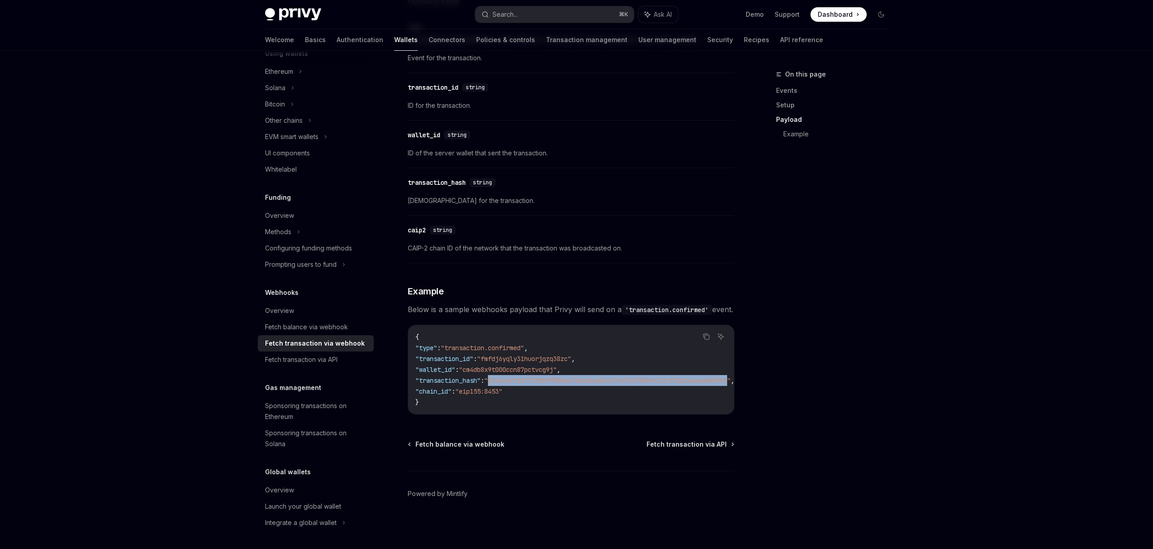
click at [535, 379] on span ""0x2446f1fd773fbb9f080e674b60c6a033c7ed7427b8b9413cf28a2a4a6da9b56c"" at bounding box center [607, 381] width 246 height 8
click at [522, 378] on span ""0x2446f1fd773fbb9f080e674b60c6a033c7ed7427b8b9413cf28a2a4a6da9b56c"" at bounding box center [607, 381] width 246 height 8
click at [461, 377] on span ""transaction_hash"" at bounding box center [447, 381] width 65 height 8
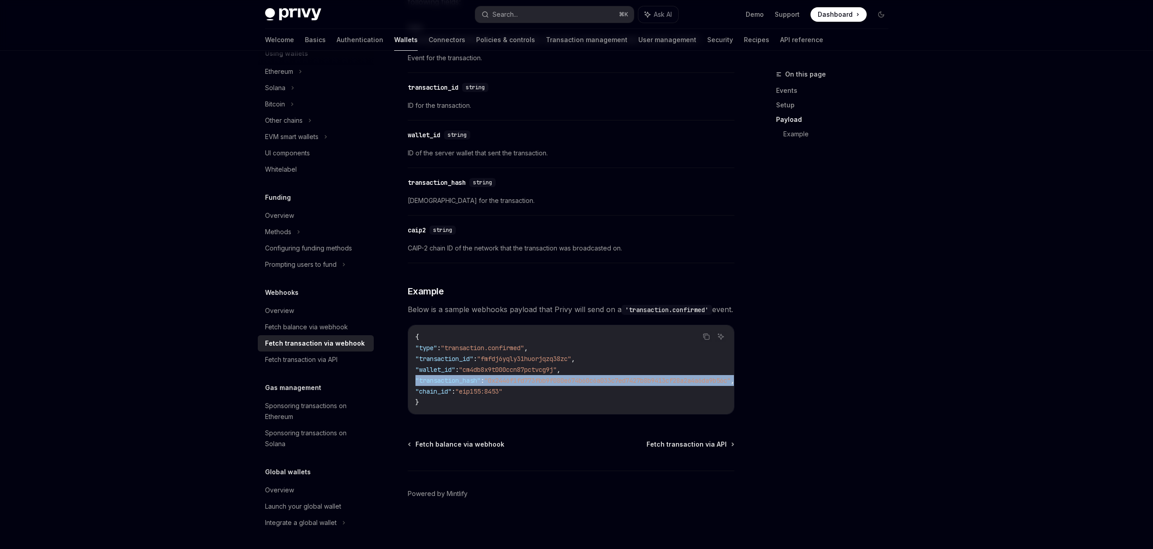
click at [461, 377] on span ""transaction_hash"" at bounding box center [447, 381] width 65 height 8
click at [529, 377] on span ""0x2446f1fd773fbb9f080e674b60c6a033c7ed7427b8b9413cf28a2a4a6da9b56c"" at bounding box center [607, 381] width 246 height 8
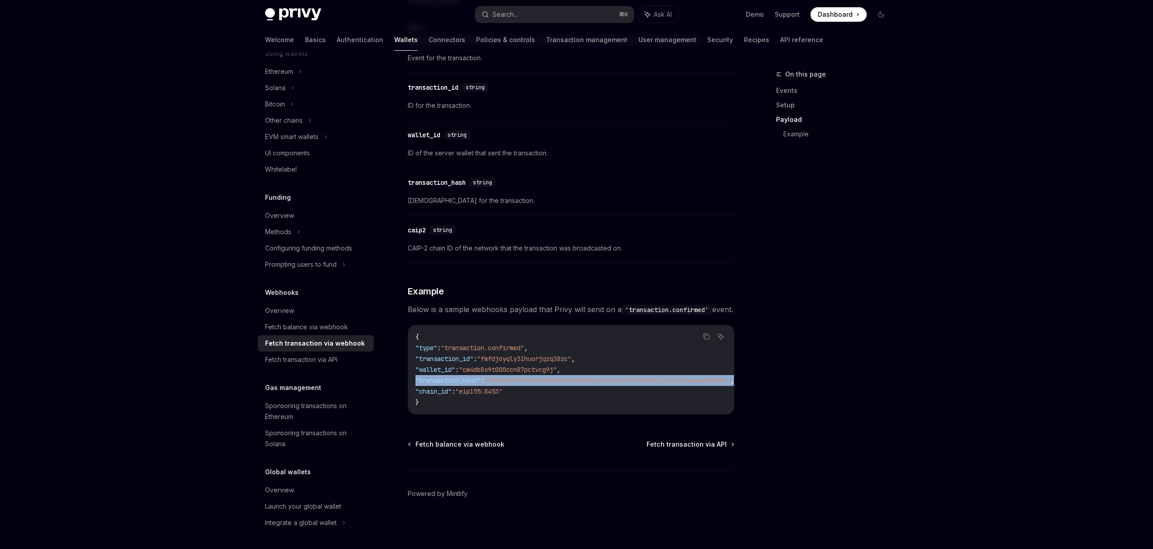
click at [522, 377] on span ""0x2446f1fd773fbb9f080e674b60c6a033c7ed7427b8b9413cf28a2a4a6da9b56c"" at bounding box center [607, 381] width 246 height 8
click at [515, 377] on span ""0x2446f1fd773fbb9f080e674b60c6a033c7ed7427b8b9413cf28a2a4a6da9b56c"" at bounding box center [607, 381] width 246 height 8
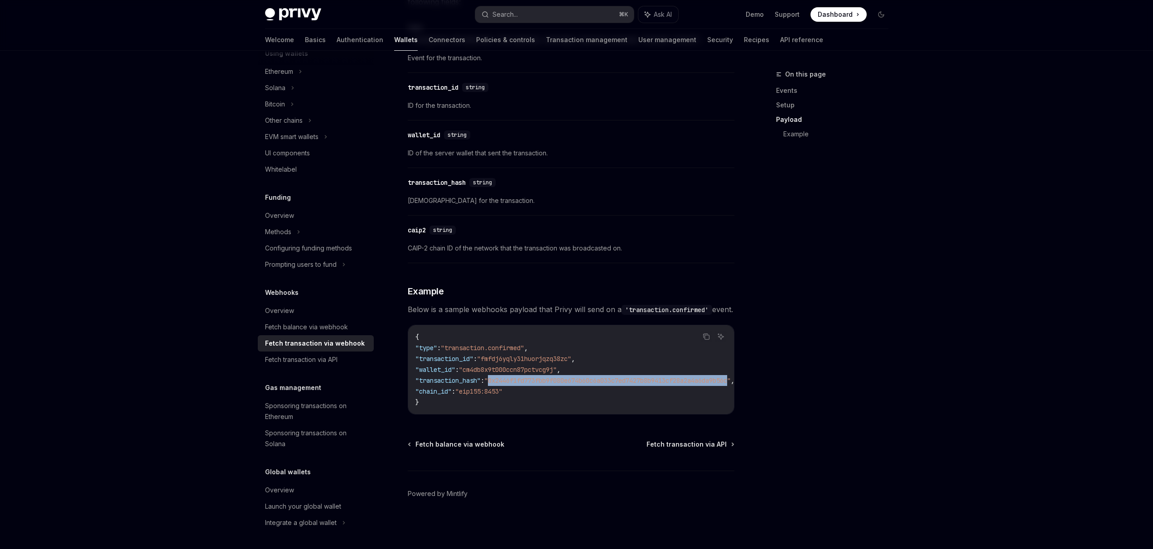
click at [515, 377] on span ""0x2446f1fd773fbb9f080e674b60c6a033c7ed7427b8b9413cf28a2a4a6da9b56c"" at bounding box center [607, 381] width 246 height 8
click at [473, 379] on span ""transaction_hash"" at bounding box center [447, 381] width 65 height 8
click at [536, 378] on span ""0x2446f1fd773fbb9f080e674b60c6a033c7ed7427b8b9413cf28a2a4a6da9b56c"" at bounding box center [607, 381] width 246 height 8
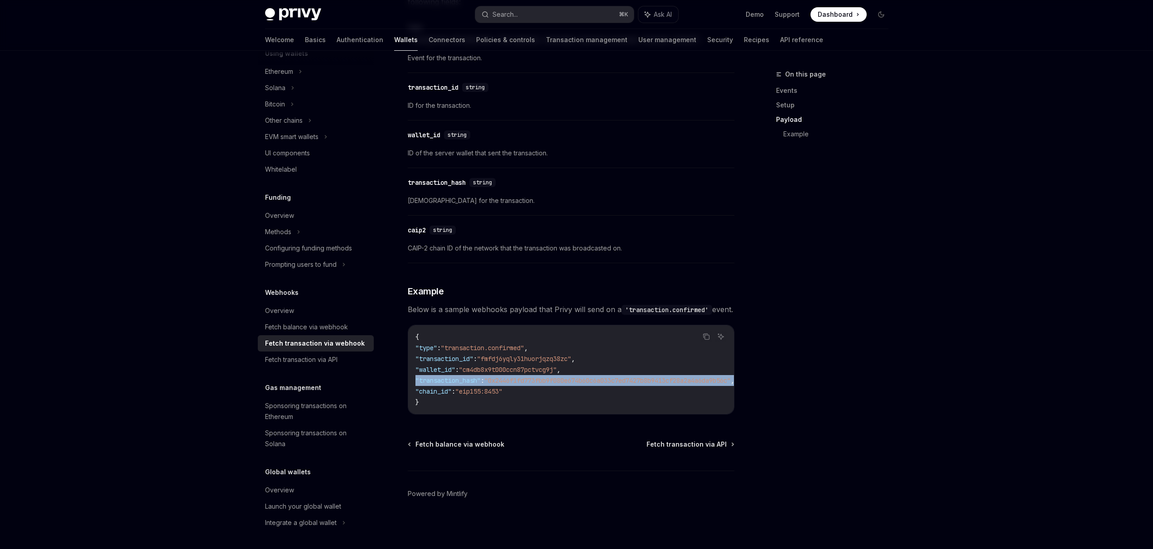
click at [536, 378] on span ""0x2446f1fd773fbb9f080e674b60c6a033c7ed7427b8b9413cf28a2a4a6da9b56c"" at bounding box center [607, 381] width 246 height 8
click at [535, 378] on span ""0x2446f1fd773fbb9f080e674b60c6a033c7ed7427b8b9413cf28a2a4a6da9b56c"" at bounding box center [607, 381] width 246 height 8
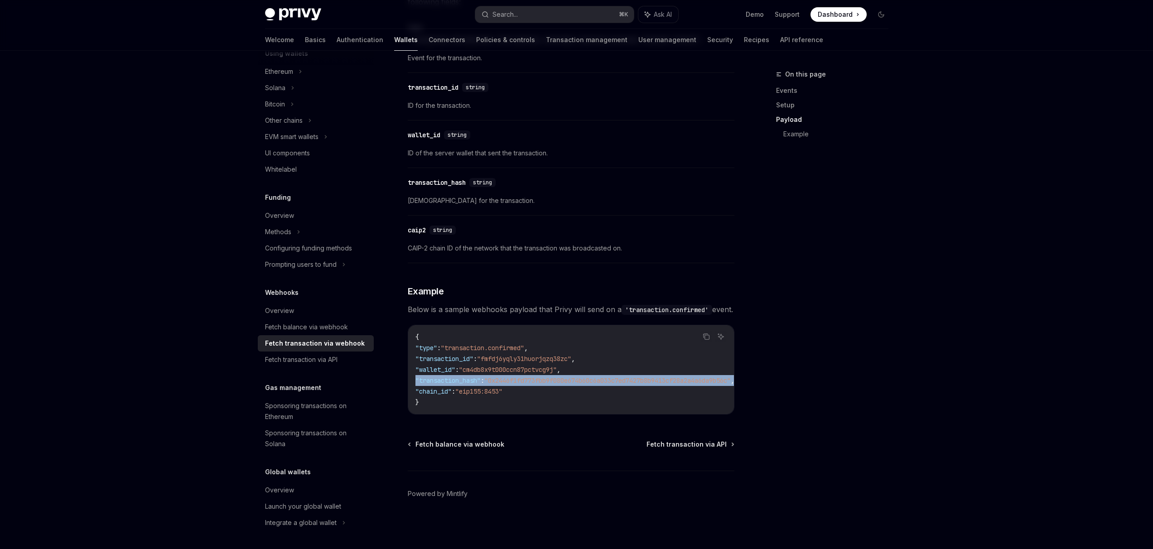
click at [535, 378] on span ""0x2446f1fd773fbb9f080e674b60c6a033c7ed7427b8b9413cf28a2a4a6da9b56c"" at bounding box center [607, 381] width 246 height 8
click at [461, 377] on span ""transaction_hash"" at bounding box center [447, 381] width 65 height 8
click at [512, 377] on span ""0x2446f1fd773fbb9f080e674b60c6a033c7ed7427b8b9413cf28a2a4a6da9b56c"" at bounding box center [607, 381] width 246 height 8
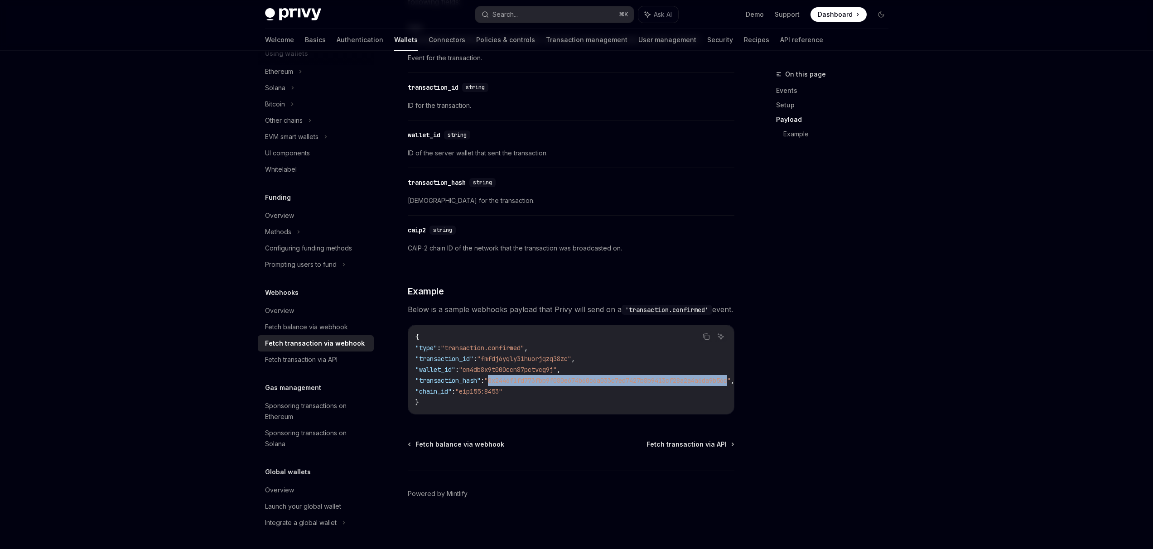
click at [512, 377] on span ""0x2446f1fd773fbb9f080e674b60c6a033c7ed7427b8b9413cf28a2a4a6da9b56c"" at bounding box center [607, 381] width 246 height 8
click at [475, 377] on span ""transaction_hash"" at bounding box center [447, 381] width 65 height 8
drag, startPoint x: 475, startPoint y: 376, endPoint x: 529, endPoint y: 379, distance: 54.0
click at [476, 377] on span ""transaction_hash"" at bounding box center [447, 381] width 65 height 8
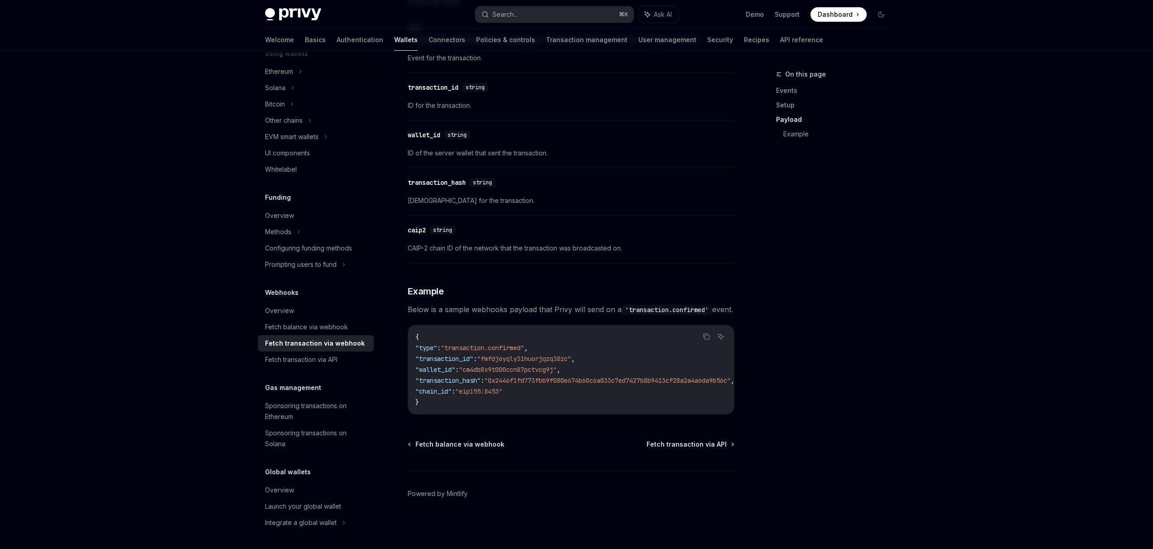
click at [529, 379] on span ""0x2446f1fd773fbb9f080e674b60c6a033c7ed7427b8b9413cf28a2a4a6da9b56c"" at bounding box center [607, 381] width 246 height 8
click at [472, 378] on span ""transaction_hash"" at bounding box center [447, 381] width 65 height 8
click at [531, 379] on span ""0x2446f1fd773fbb9f080e674b60c6a033c7ed7427b8b9413cf28a2a4a6da9b56c"" at bounding box center [607, 381] width 246 height 8
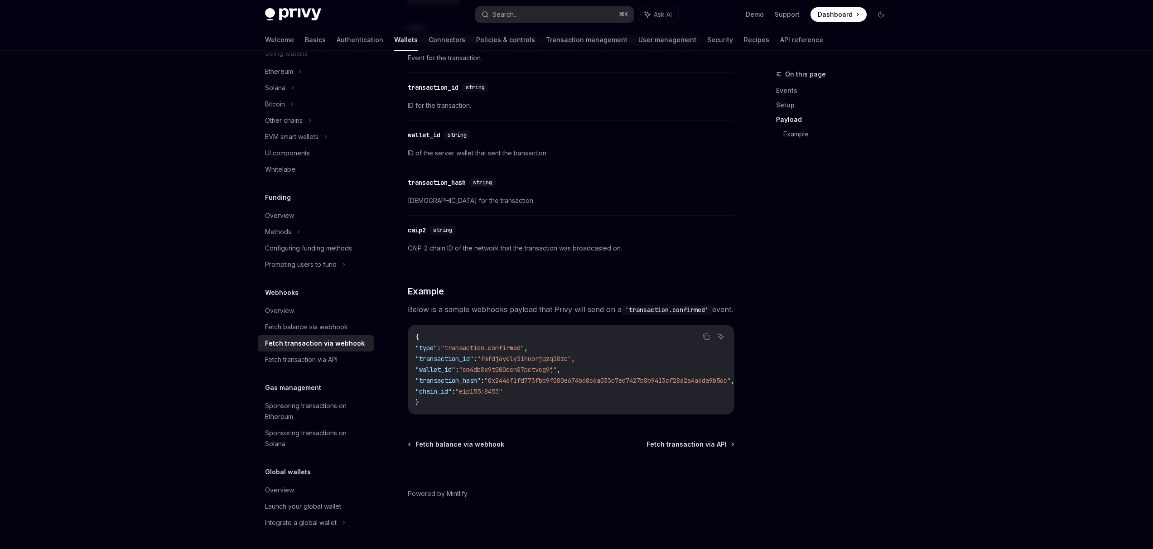
click at [455, 377] on span ""transaction_hash"" at bounding box center [447, 381] width 65 height 8
click at [522, 379] on span ""0x2446f1fd773fbb9f080e674b60c6a033c7ed7427b8b9413cf28a2a4a6da9b56c"" at bounding box center [607, 381] width 246 height 8
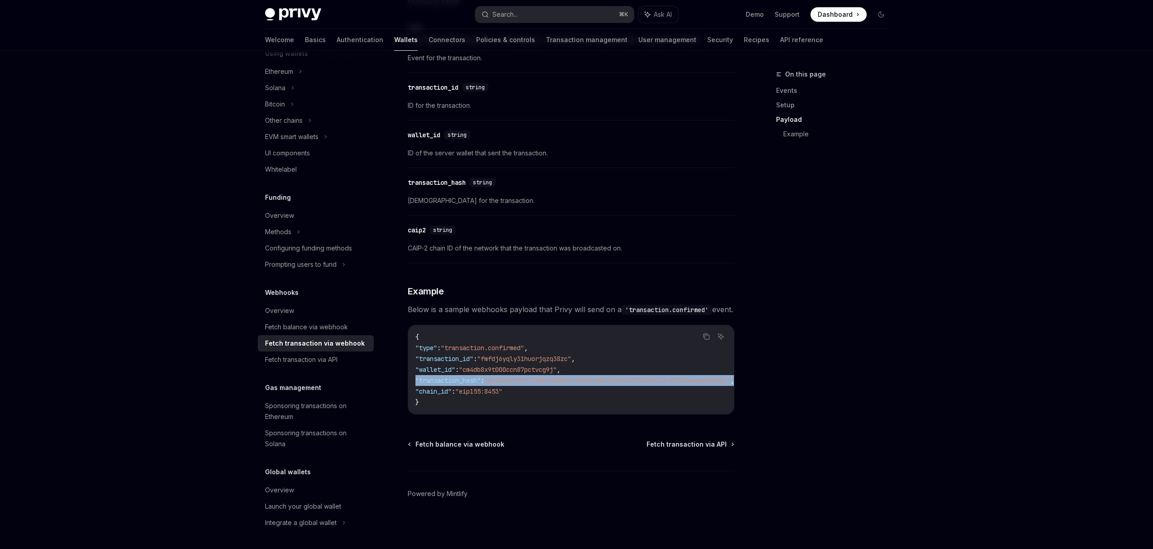
click at [522, 379] on span ""0x2446f1fd773fbb9f080e674b60c6a033c7ed7427b8b9413cf28a2a4a6da9b56c"" at bounding box center [607, 381] width 246 height 8
click at [473, 377] on span ""transaction_hash"" at bounding box center [447, 381] width 65 height 8
click at [536, 377] on span ""0x2446f1fd773fbb9f080e674b60c6a033c7ed7427b8b9413cf28a2a4a6da9b56c"" at bounding box center [607, 381] width 246 height 8
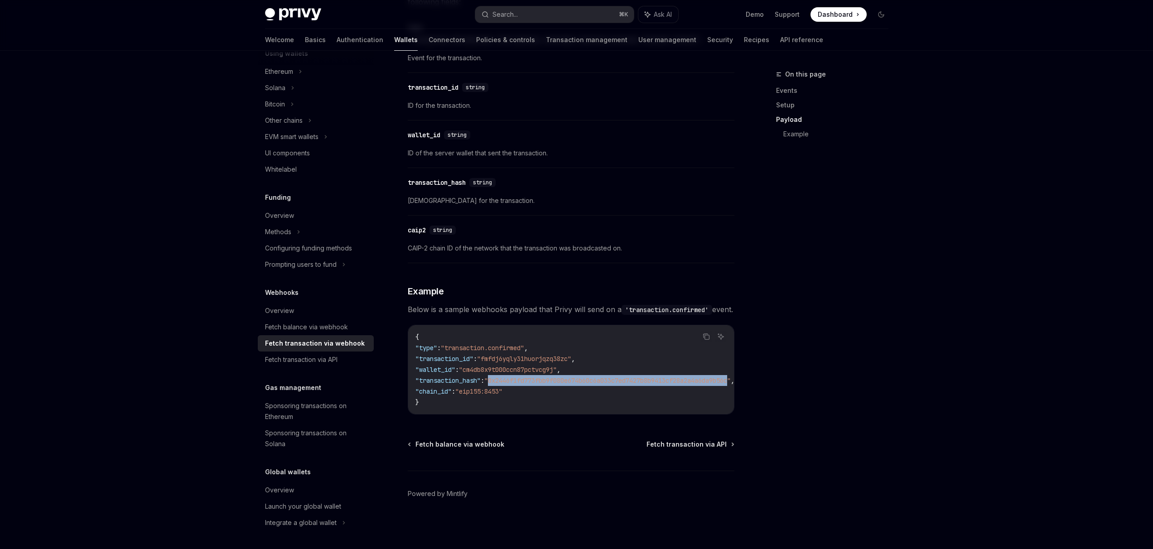
click at [536, 377] on span ""0x2446f1fd773fbb9f080e674b60c6a033c7ed7427b8b9413cf28a2a4a6da9b56c"" at bounding box center [607, 381] width 246 height 8
click at [481, 377] on span ""transaction_hash"" at bounding box center [447, 381] width 65 height 8
click at [327, 357] on div "Fetch transaction via API" at bounding box center [301, 359] width 72 height 11
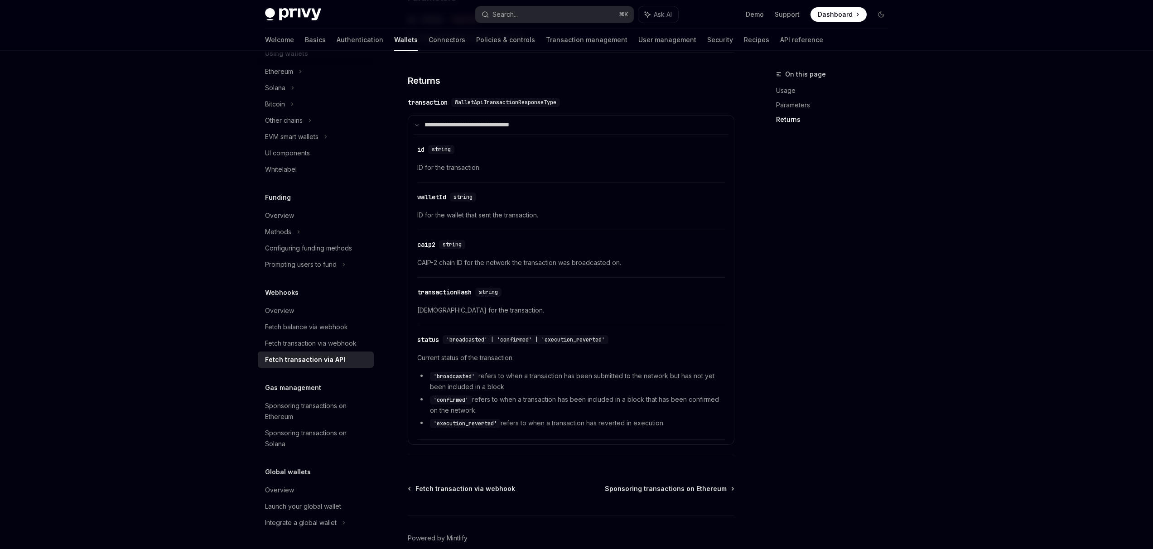
scroll to position [483, 0]
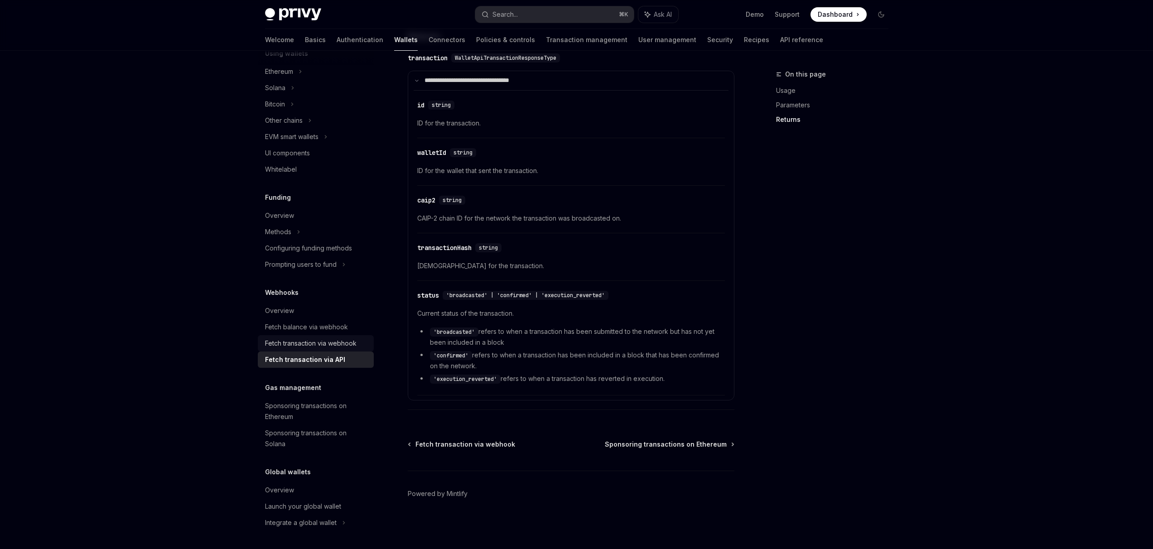
click at [333, 348] on div "Fetch transaction via webhook" at bounding box center [311, 343] width 92 height 11
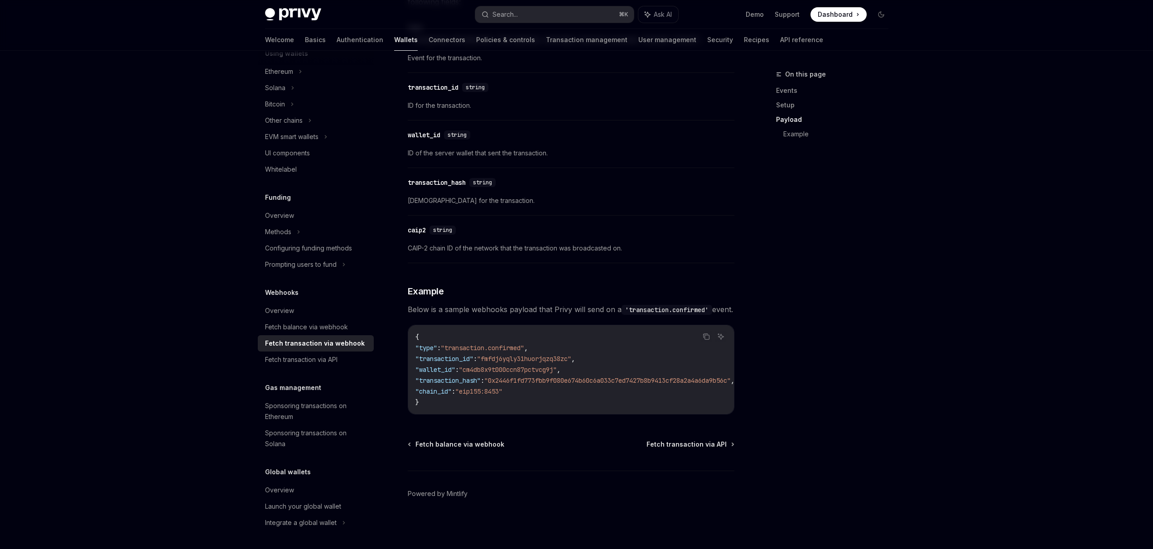
scroll to position [797, 0]
click at [590, 304] on span "Below is a sample webhooks payload that Privy will send on a 'transaction.confi…" at bounding box center [571, 309] width 327 height 13
click at [553, 248] on span "CAIP-2 chain ID of the network that the transaction was broadcasted on." at bounding box center [571, 248] width 327 height 11
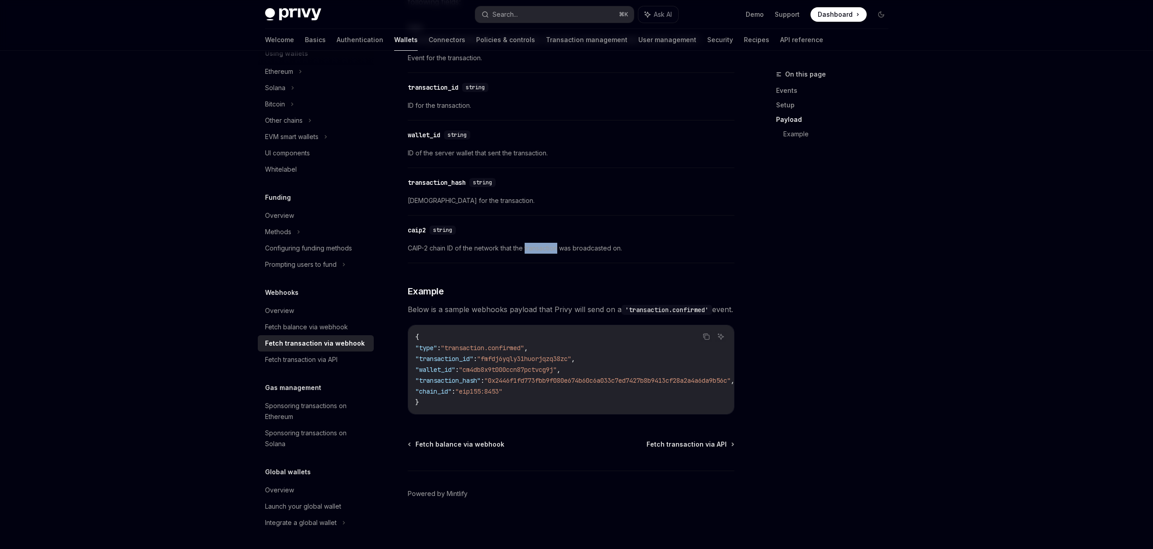
click at [553, 248] on span "CAIP-2 chain ID of the network that the transaction was broadcasted on." at bounding box center [571, 248] width 327 height 11
click at [466, 200] on span "[DEMOGRAPHIC_DATA] for the transaction." at bounding box center [571, 200] width 327 height 11
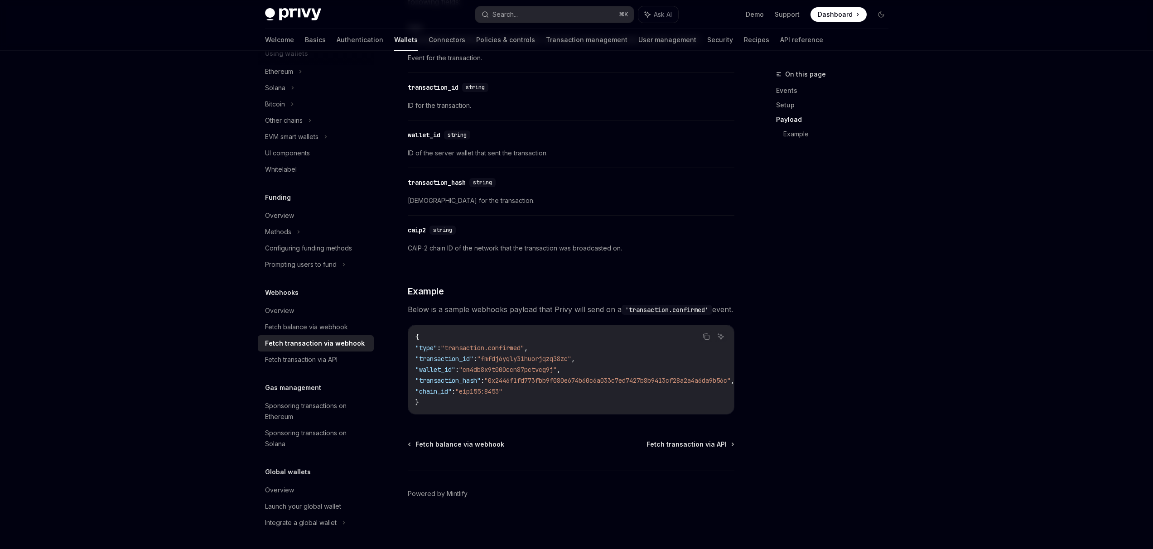
click at [571, 243] on span "CAIP-2 chain ID of the network that the transaction was broadcasted on." at bounding box center [571, 248] width 327 height 11
click at [564, 244] on span "CAIP-2 chain ID of the network that the transaction was broadcasted on." at bounding box center [571, 248] width 327 height 11
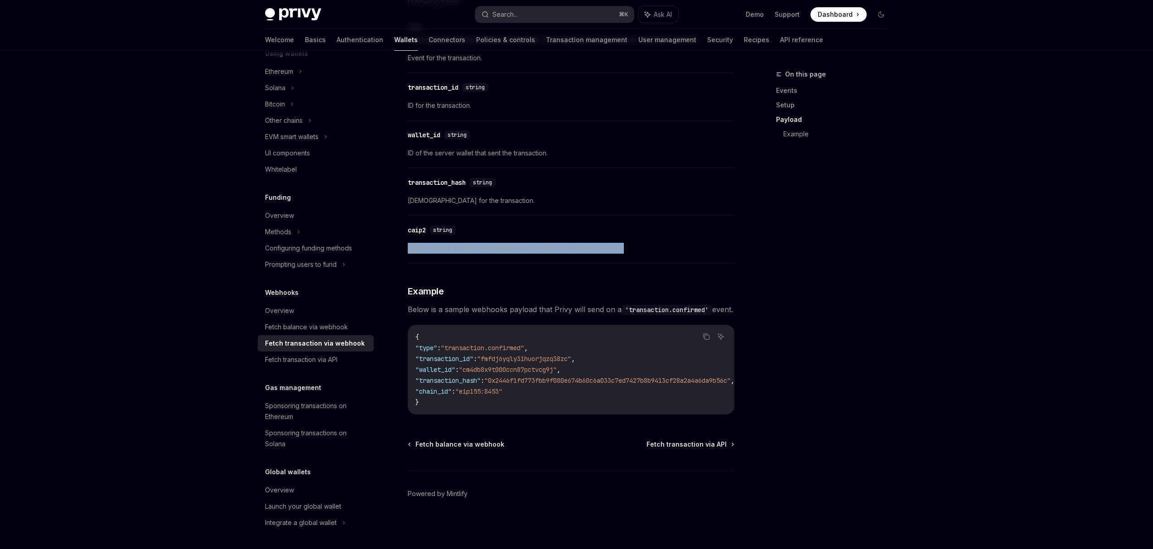
click at [564, 244] on span "CAIP-2 chain ID of the network that the transaction was broadcasted on." at bounding box center [571, 248] width 327 height 11
click at [328, 361] on div "Fetch transaction via API" at bounding box center [301, 359] width 72 height 11
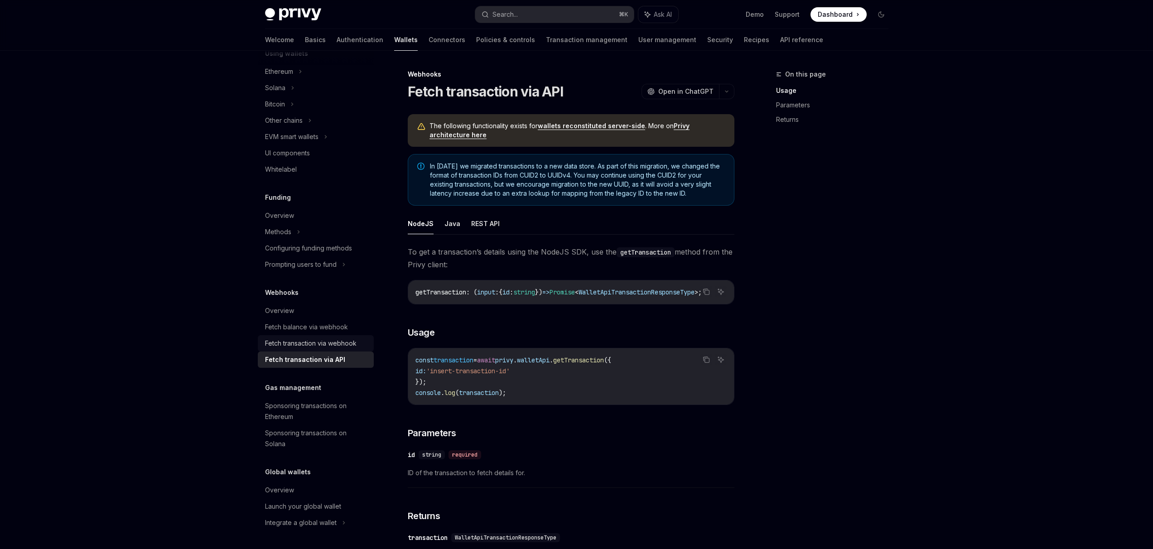
click at [343, 346] on div "Fetch transaction via webhook" at bounding box center [311, 343] width 92 height 11
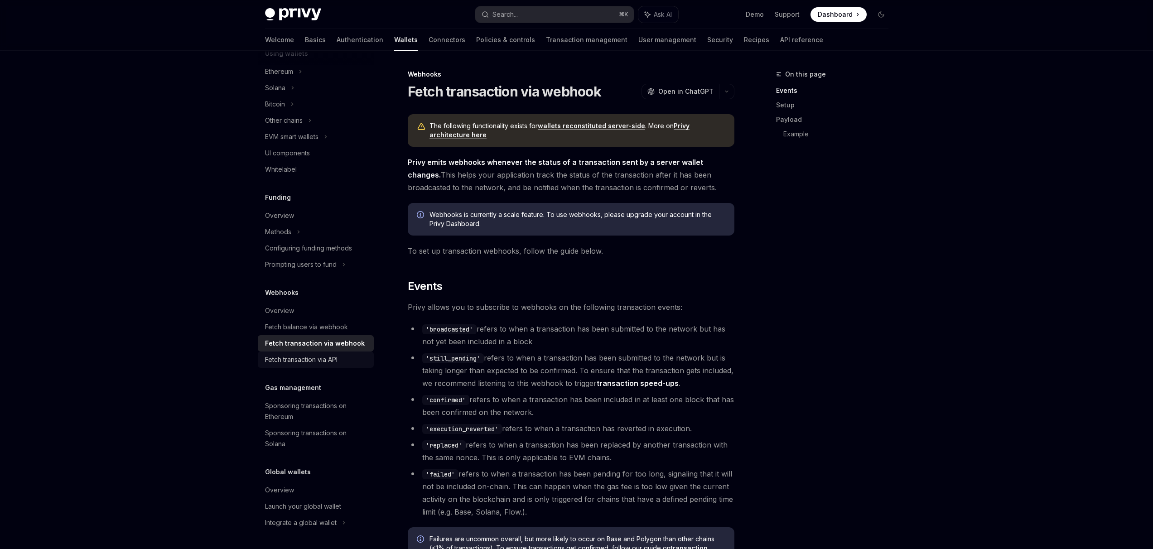
click at [335, 357] on div "Fetch transaction via API" at bounding box center [301, 359] width 72 height 11
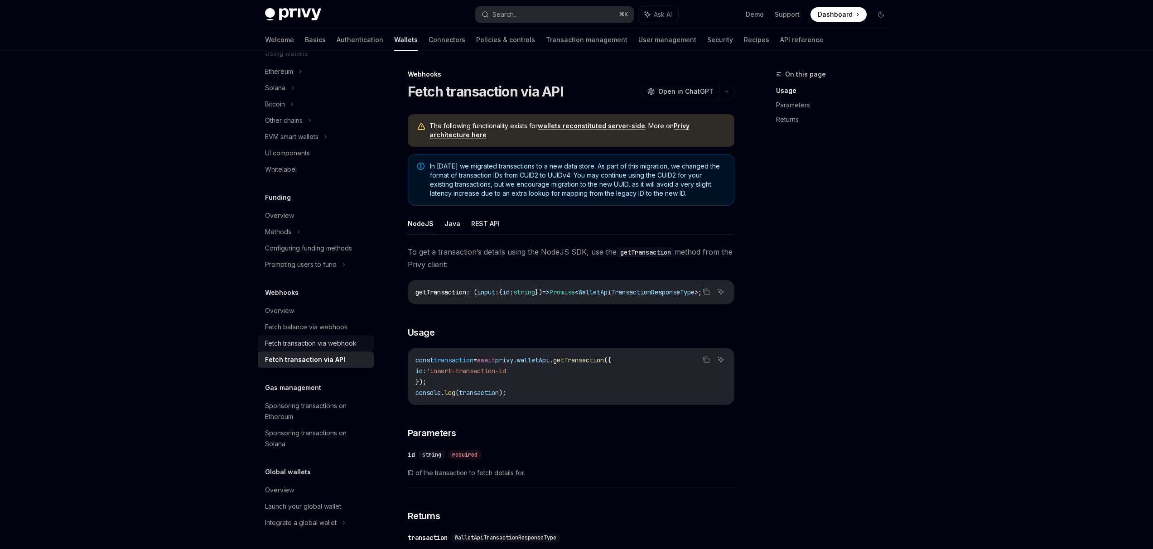
click at [335, 344] on div "Fetch transaction via webhook" at bounding box center [311, 343] width 92 height 11
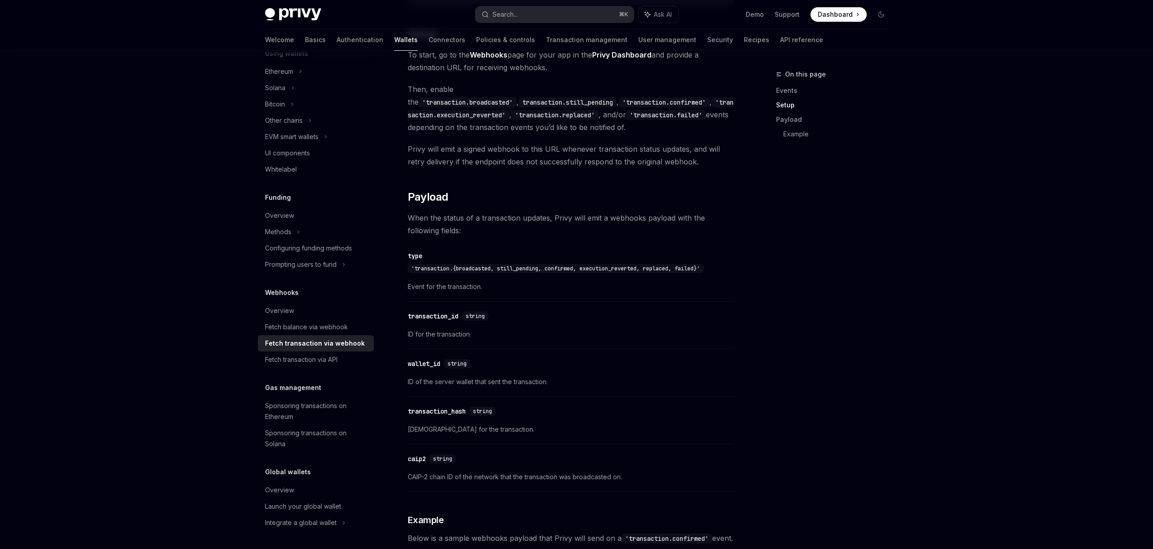
scroll to position [809, 0]
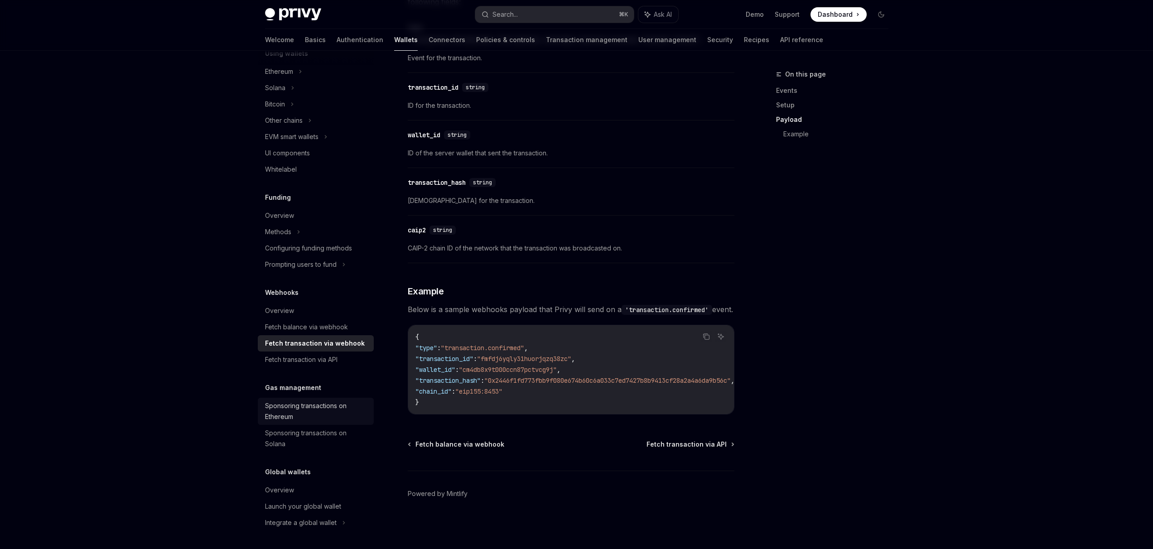
click at [328, 409] on div "Sponsoring transactions on Ethereum" at bounding box center [316, 412] width 103 height 22
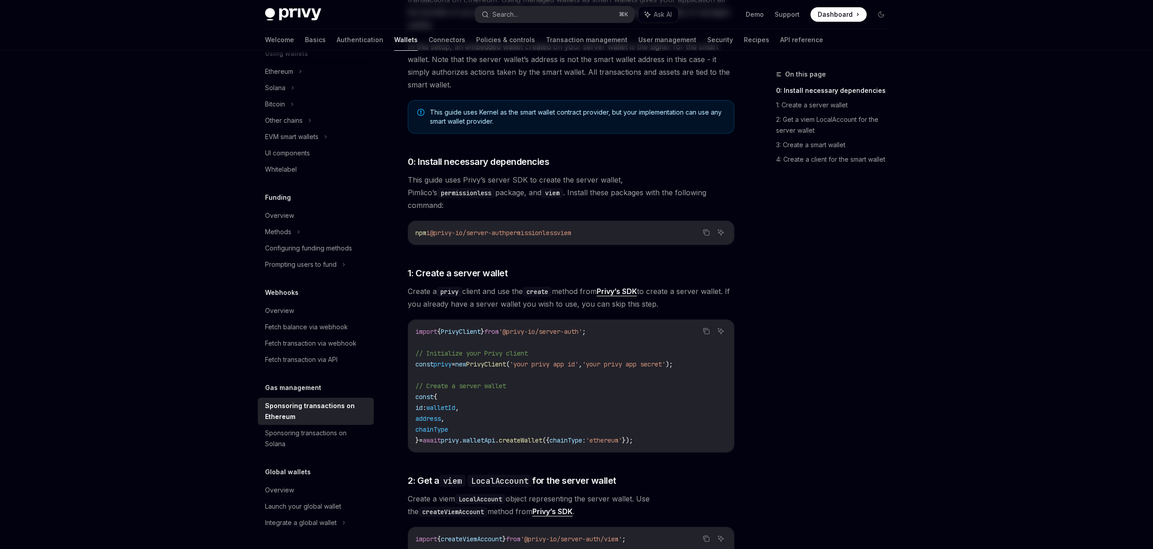
scroll to position [435, 0]
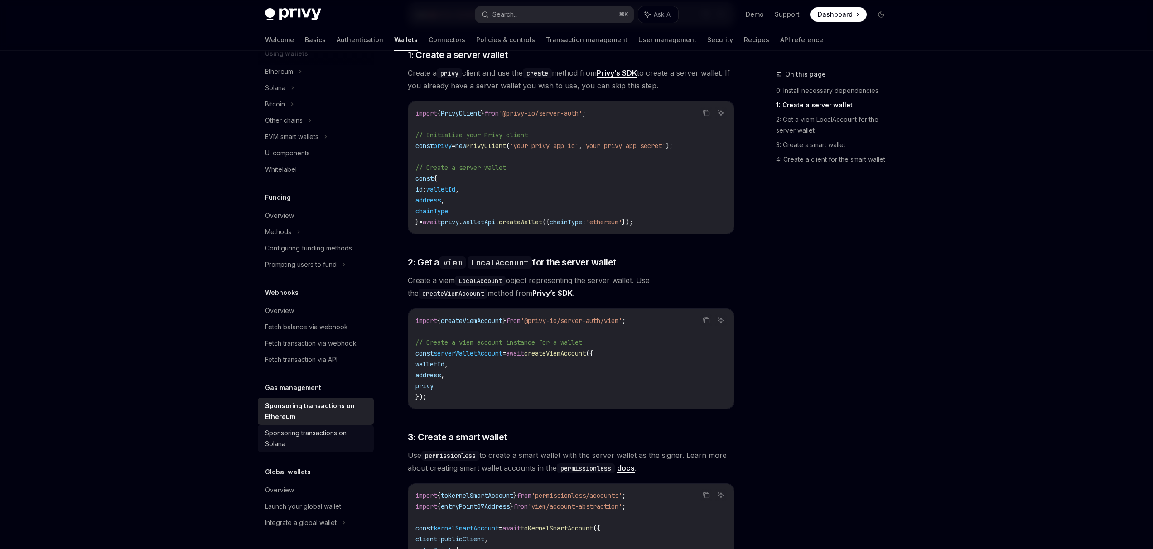
drag, startPoint x: 303, startPoint y: 435, endPoint x: 306, endPoint y: 429, distance: 7.1
click at [303, 435] on div "Sponsoring transactions on Solana" at bounding box center [316, 439] width 103 height 22
type textarea "*"
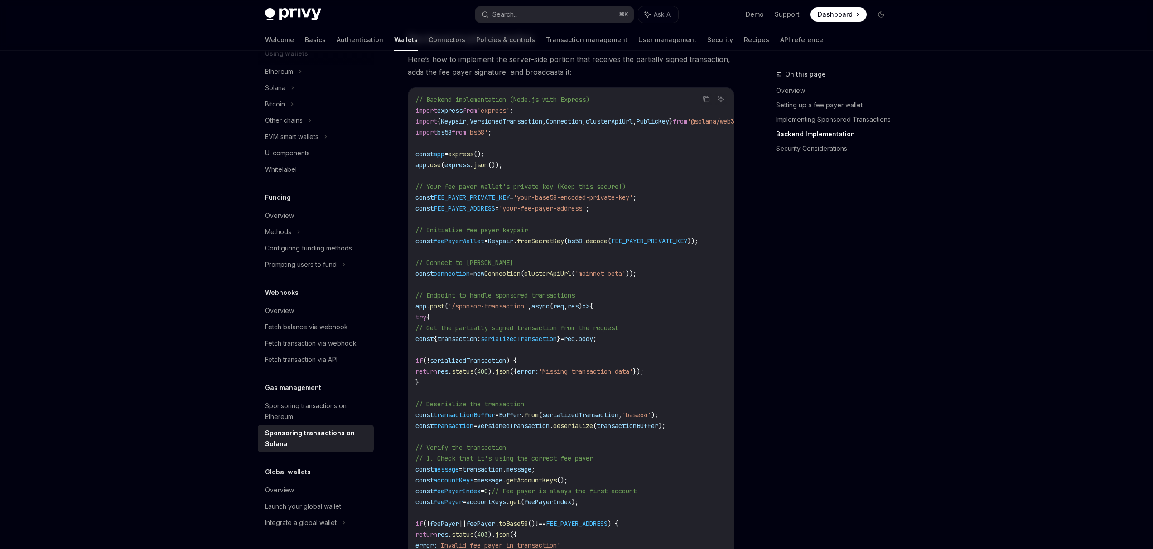
scroll to position [1525, 0]
